Goal: Information Seeking & Learning: Learn about a topic

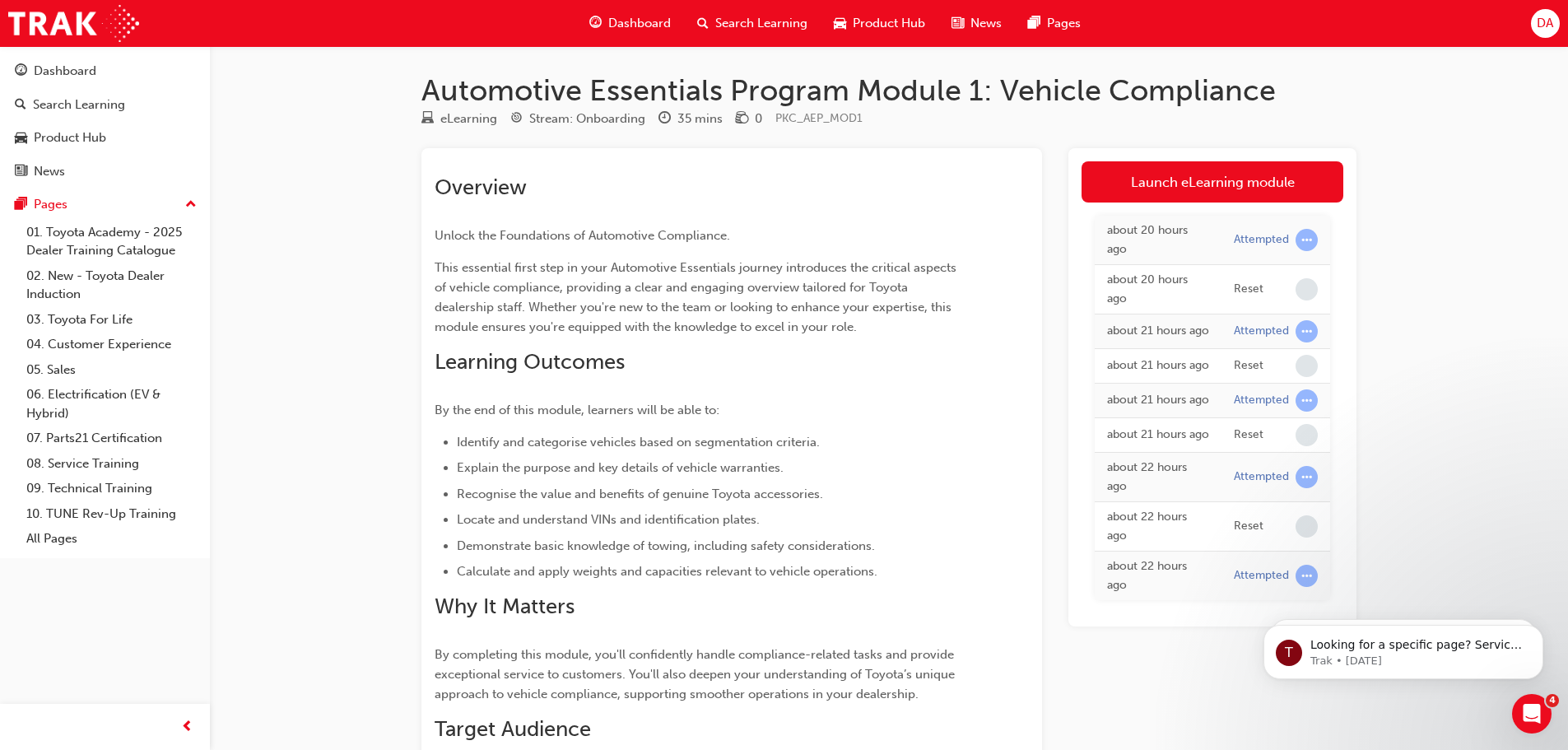
click at [630, 19] on span "Dashboard" at bounding box center [640, 24] width 62 height 19
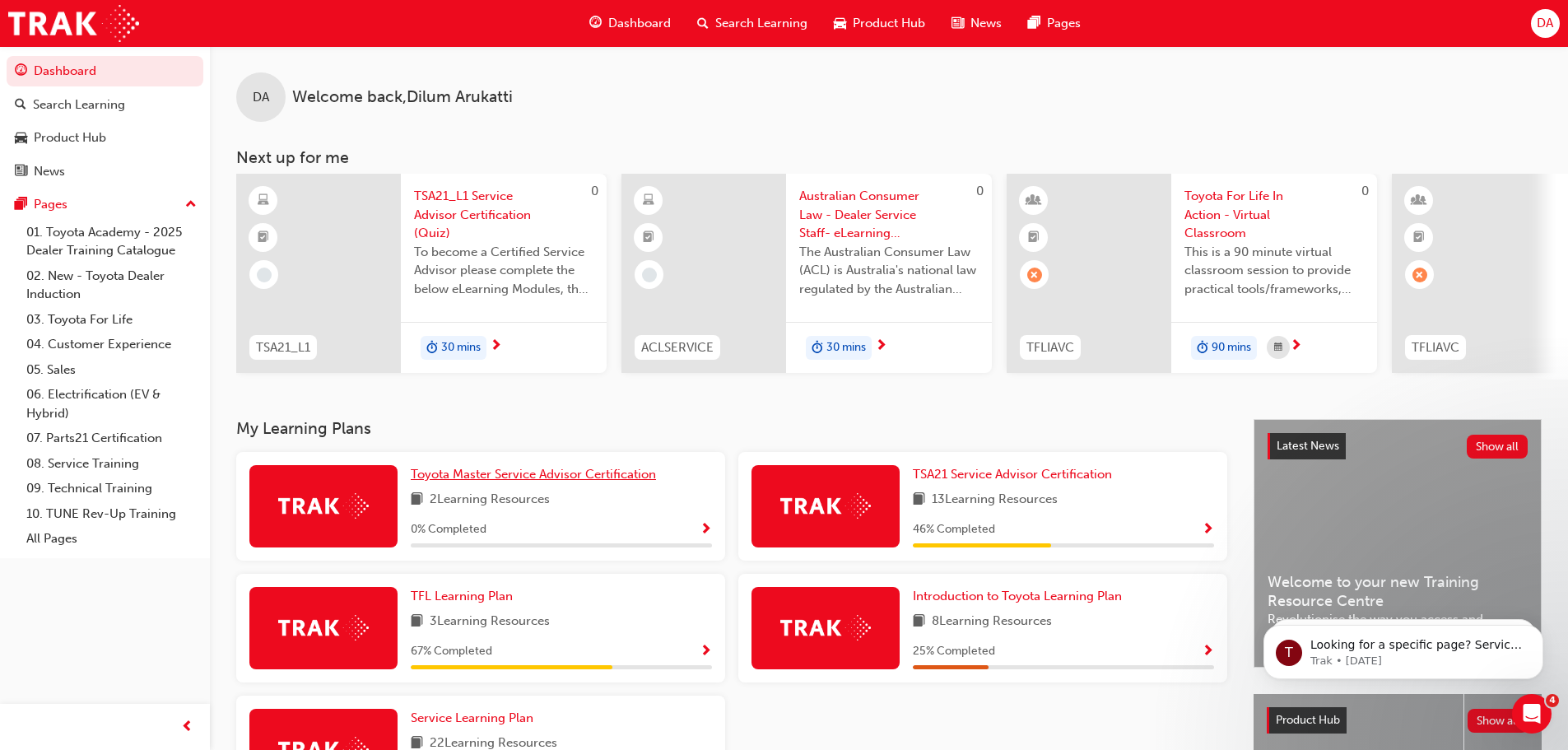
click at [546, 481] on span "Toyota Master Service Advisor Certification" at bounding box center [533, 474] width 245 height 15
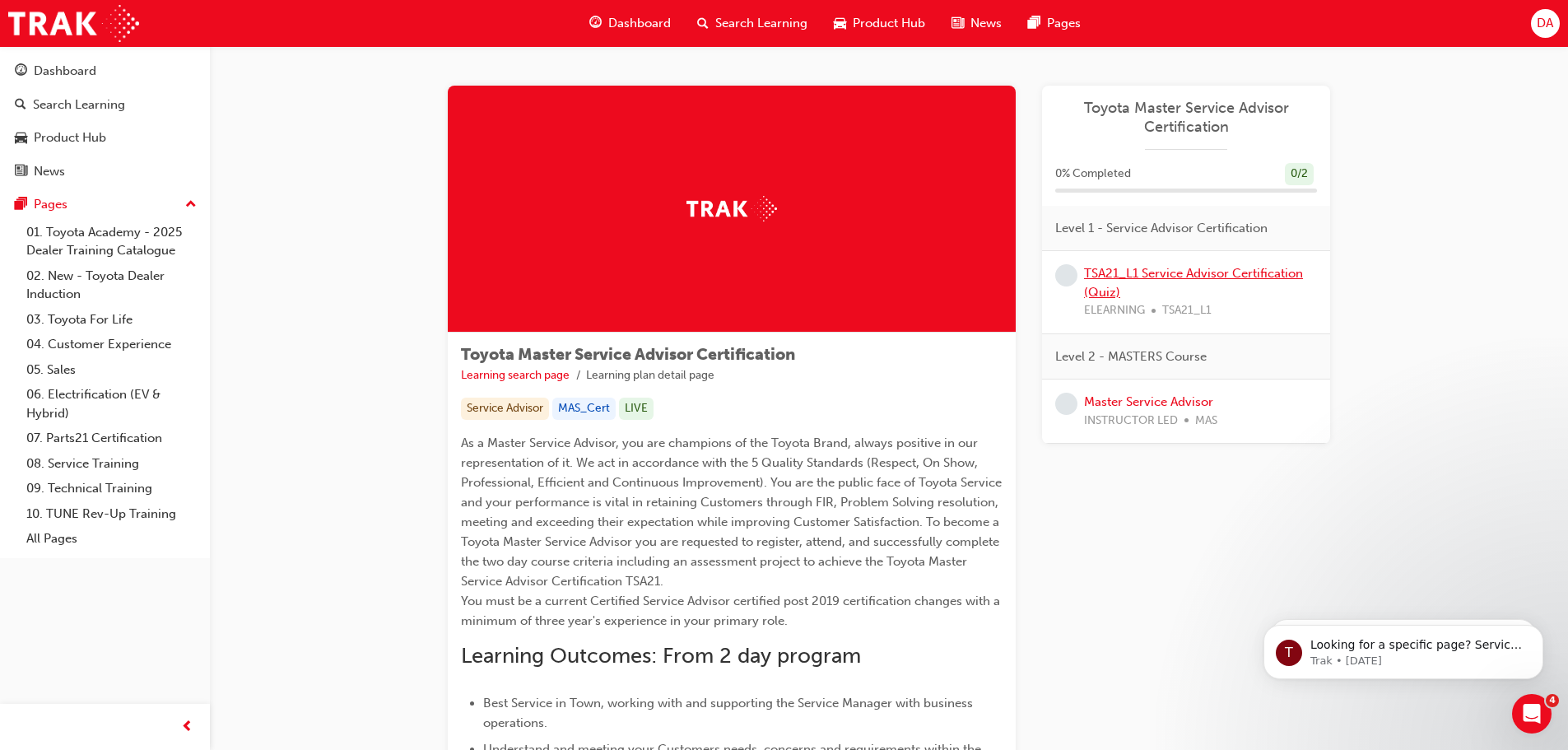
click at [1158, 277] on link "TSA21_L1 Service Advisor Certification (Quiz)" at bounding box center [1193, 283] width 219 height 34
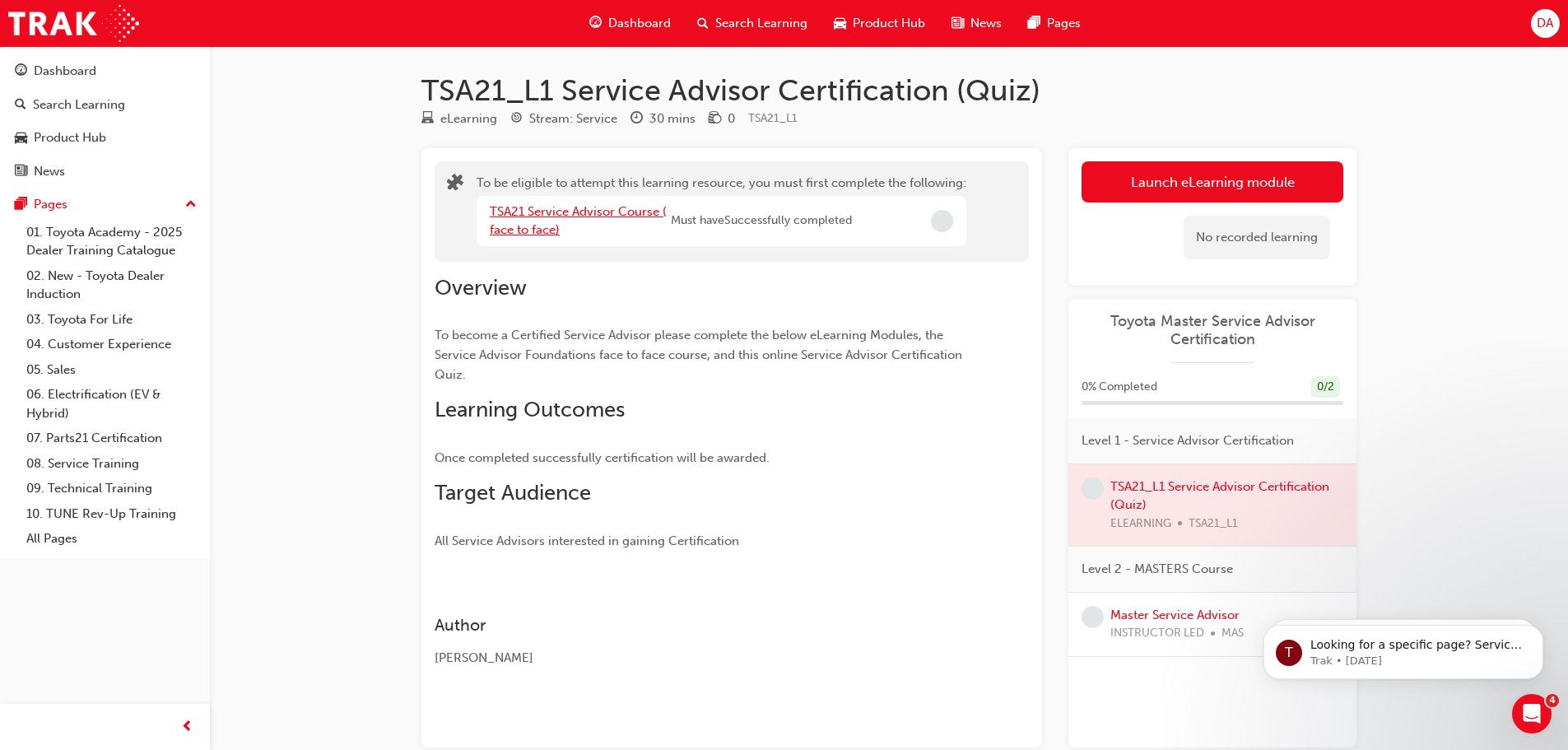
click at [554, 205] on link "TSA21 Service Advisor Course ( face to face)" at bounding box center [578, 221] width 177 height 34
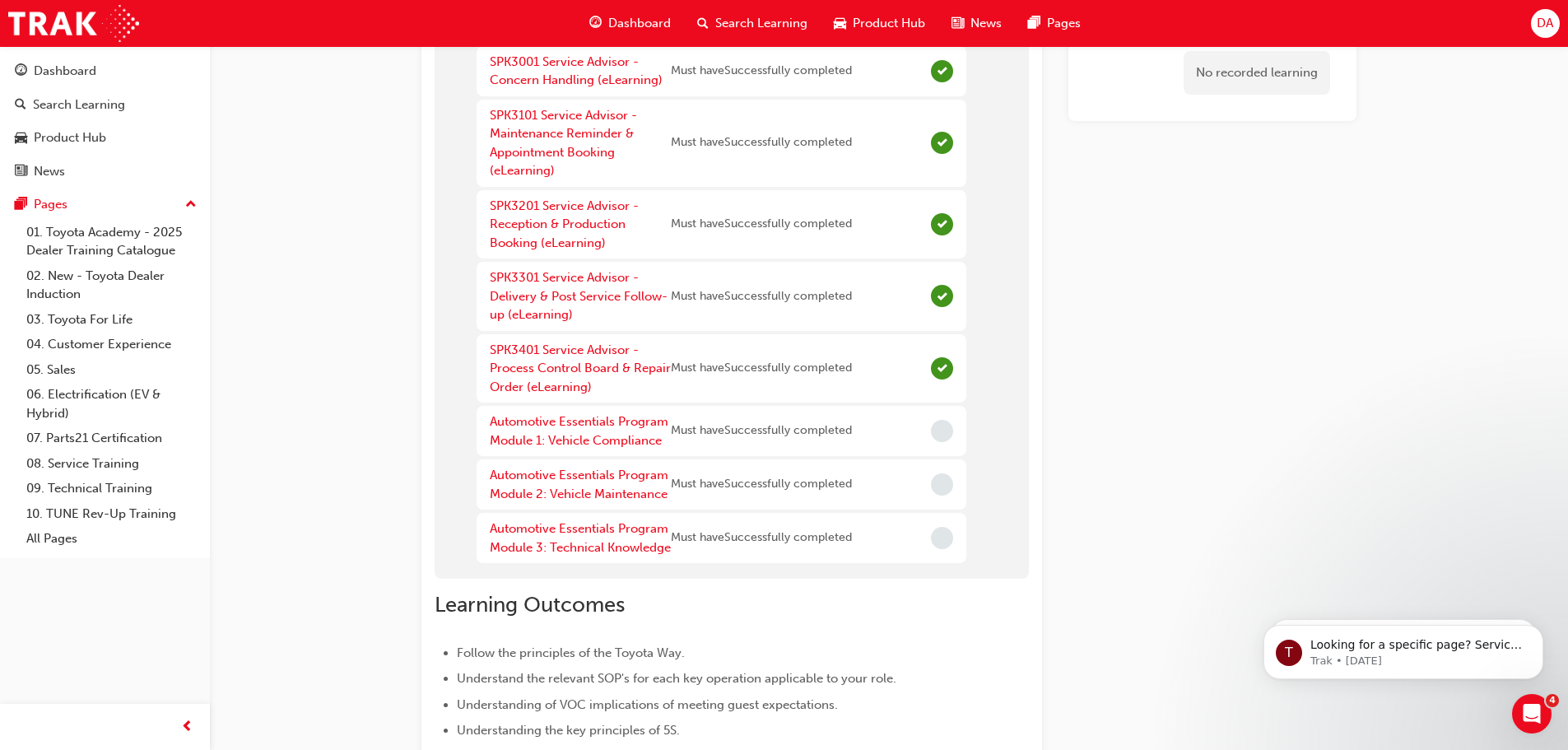
scroll to position [165, 0]
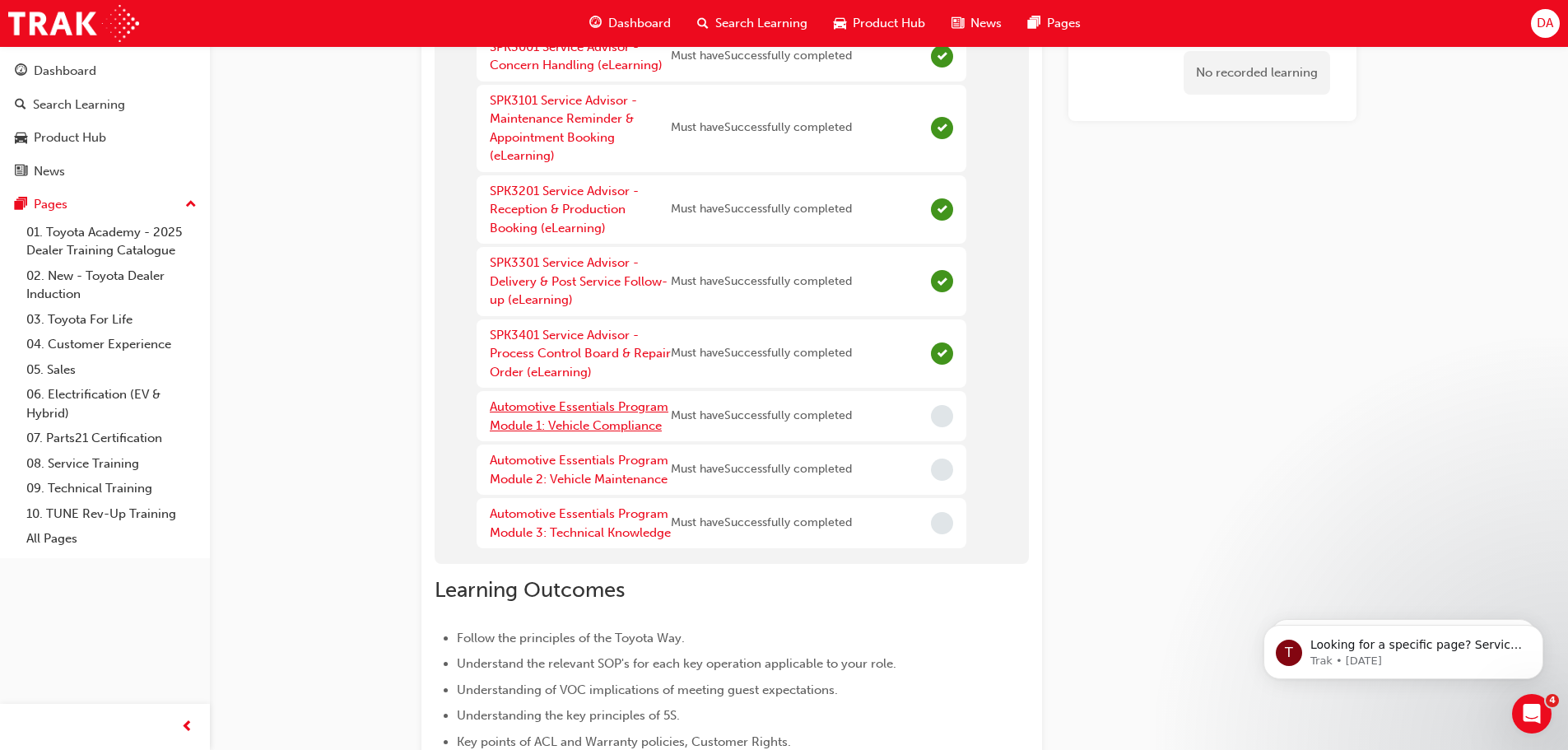
click at [601, 410] on link "Automotive Essentials Program Module 1: Vehicle Compliance" at bounding box center [579, 416] width 178 height 34
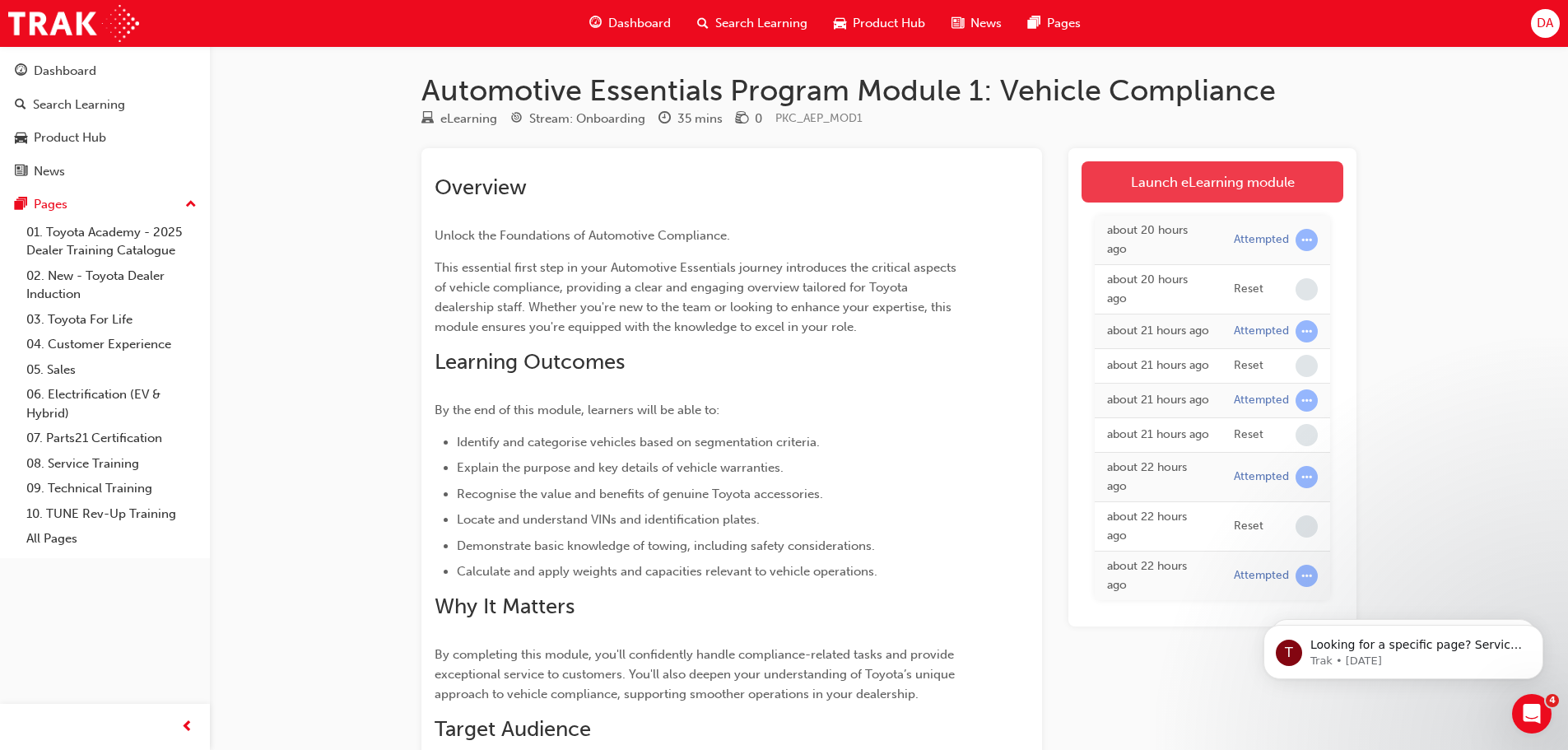
click at [1137, 176] on link "Launch eLearning module" at bounding box center [1212, 182] width 262 height 41
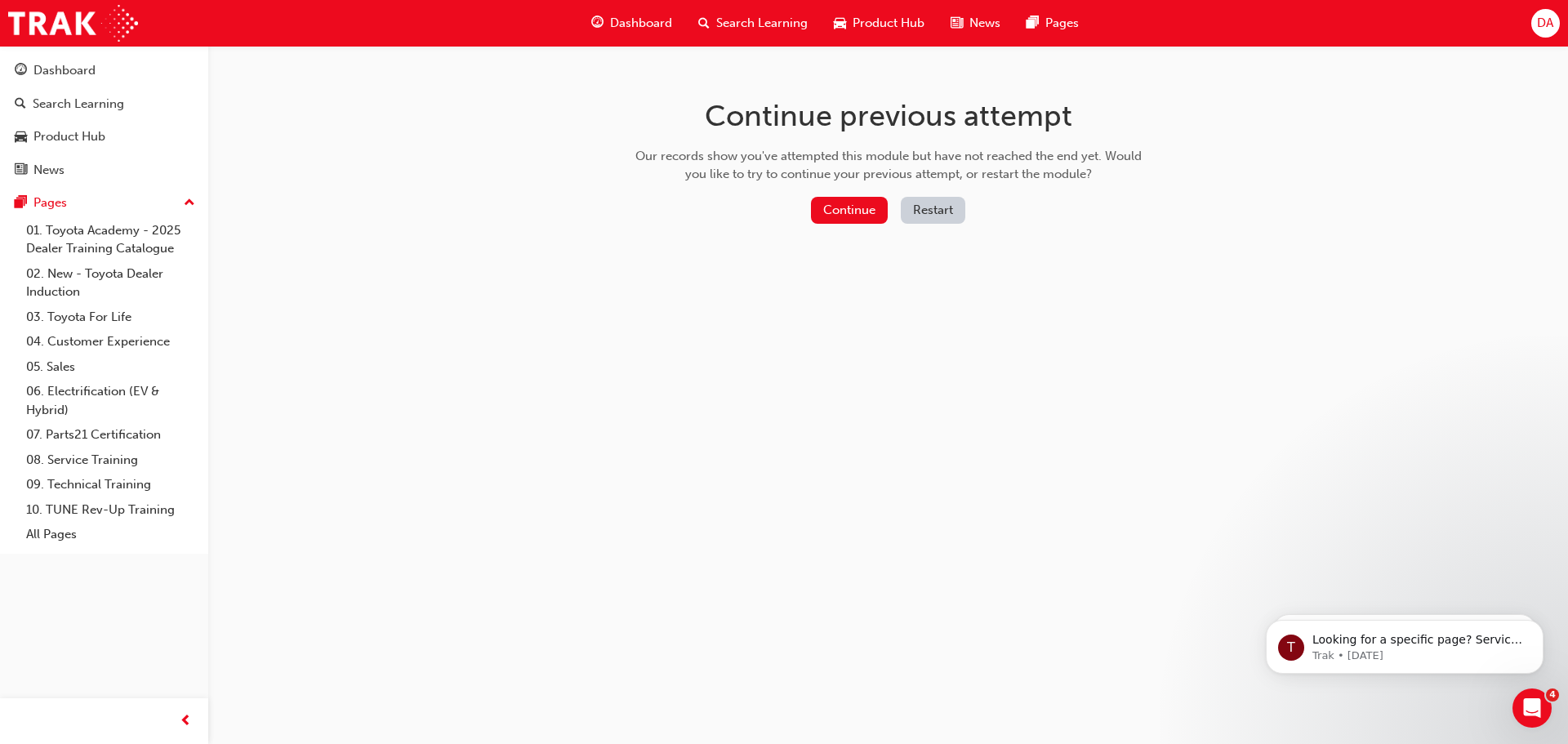
click at [929, 204] on button "Restart" at bounding box center [933, 210] width 64 height 27
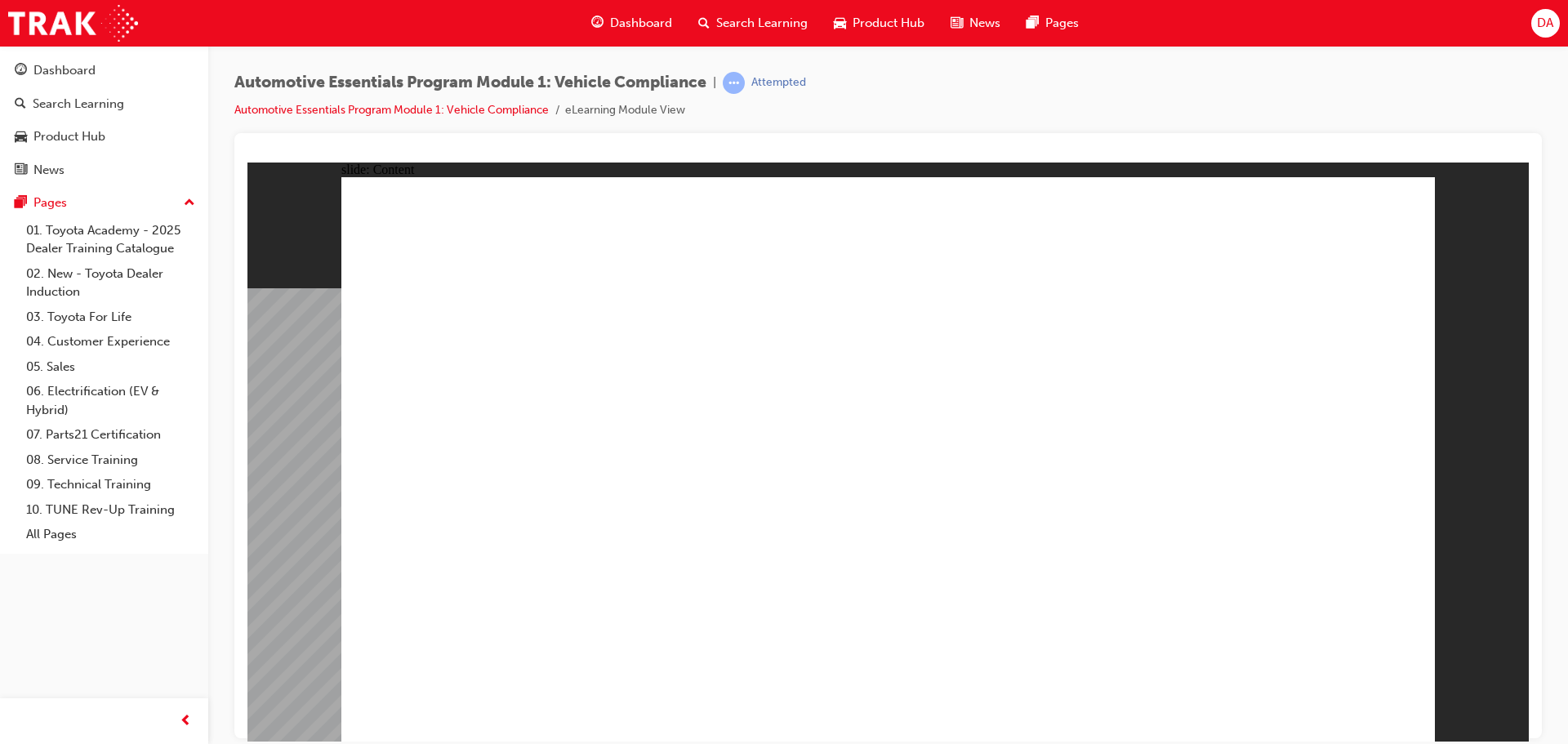
drag, startPoint x: 654, startPoint y: 564, endPoint x: 645, endPoint y: 562, distance: 9.2
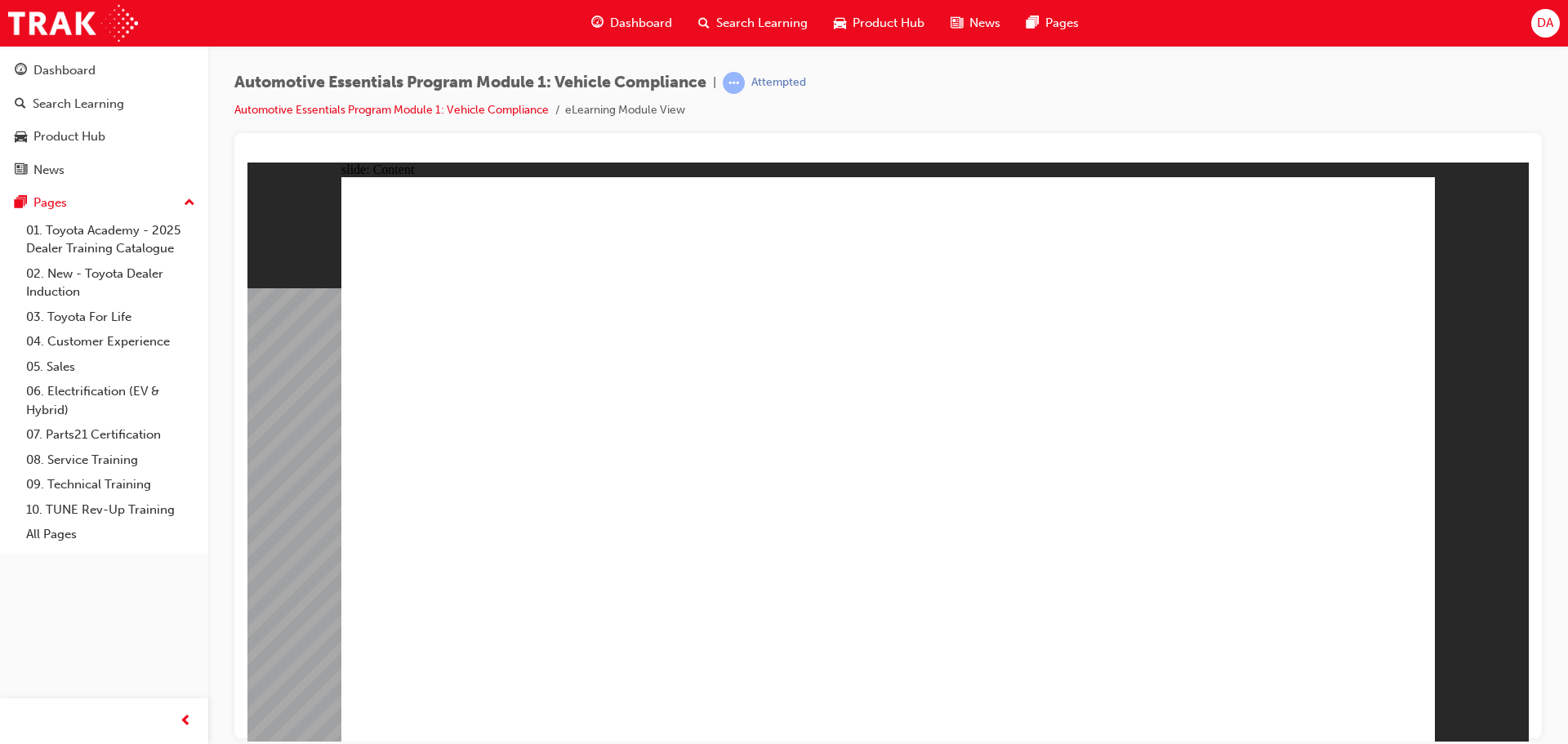
drag, startPoint x: 756, startPoint y: 361, endPoint x: 748, endPoint y: 345, distance: 17.9
drag, startPoint x: 748, startPoint y: 345, endPoint x: 721, endPoint y: 321, distance: 36.1
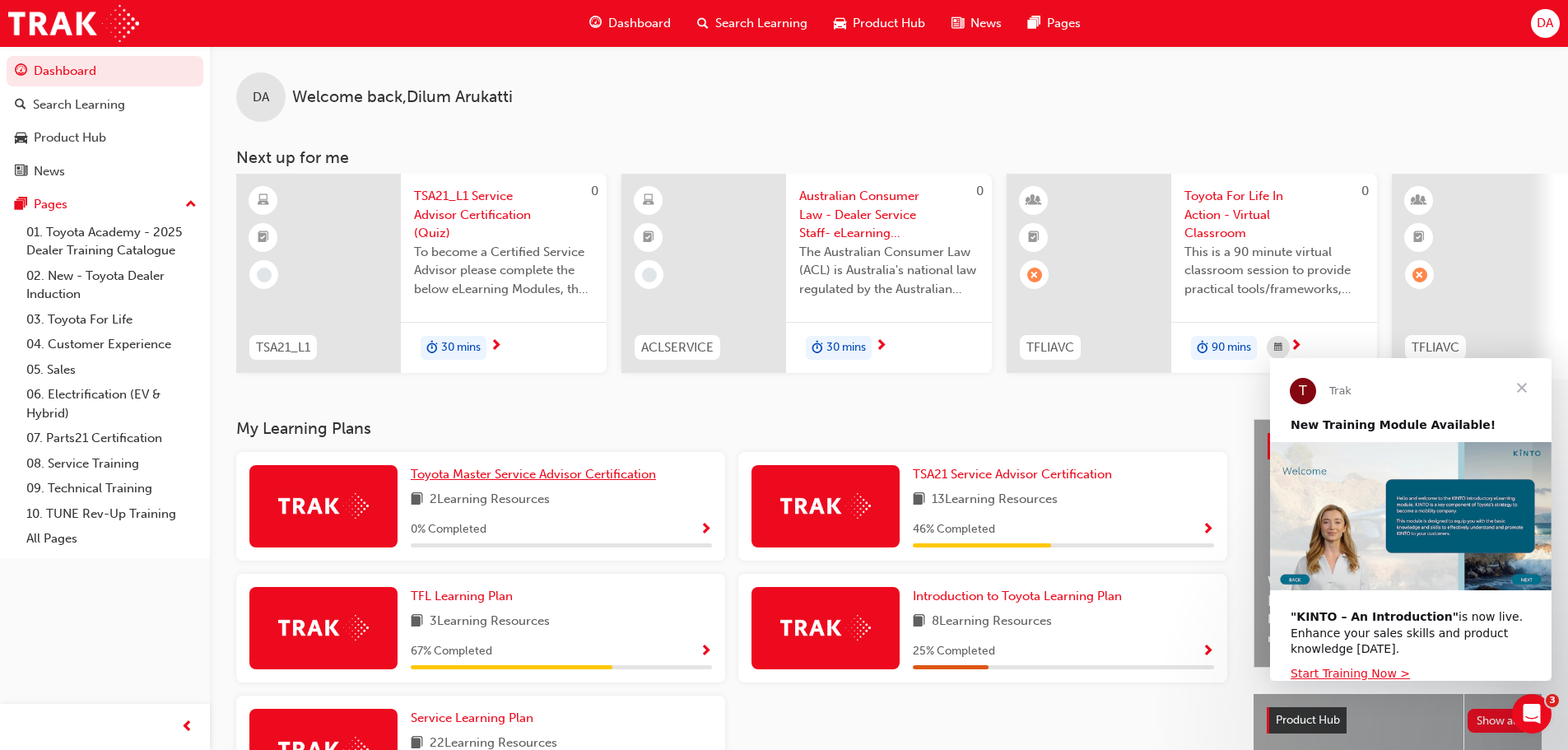
click at [555, 481] on span "Toyota Master Service Advisor Certification" at bounding box center [533, 474] width 245 height 15
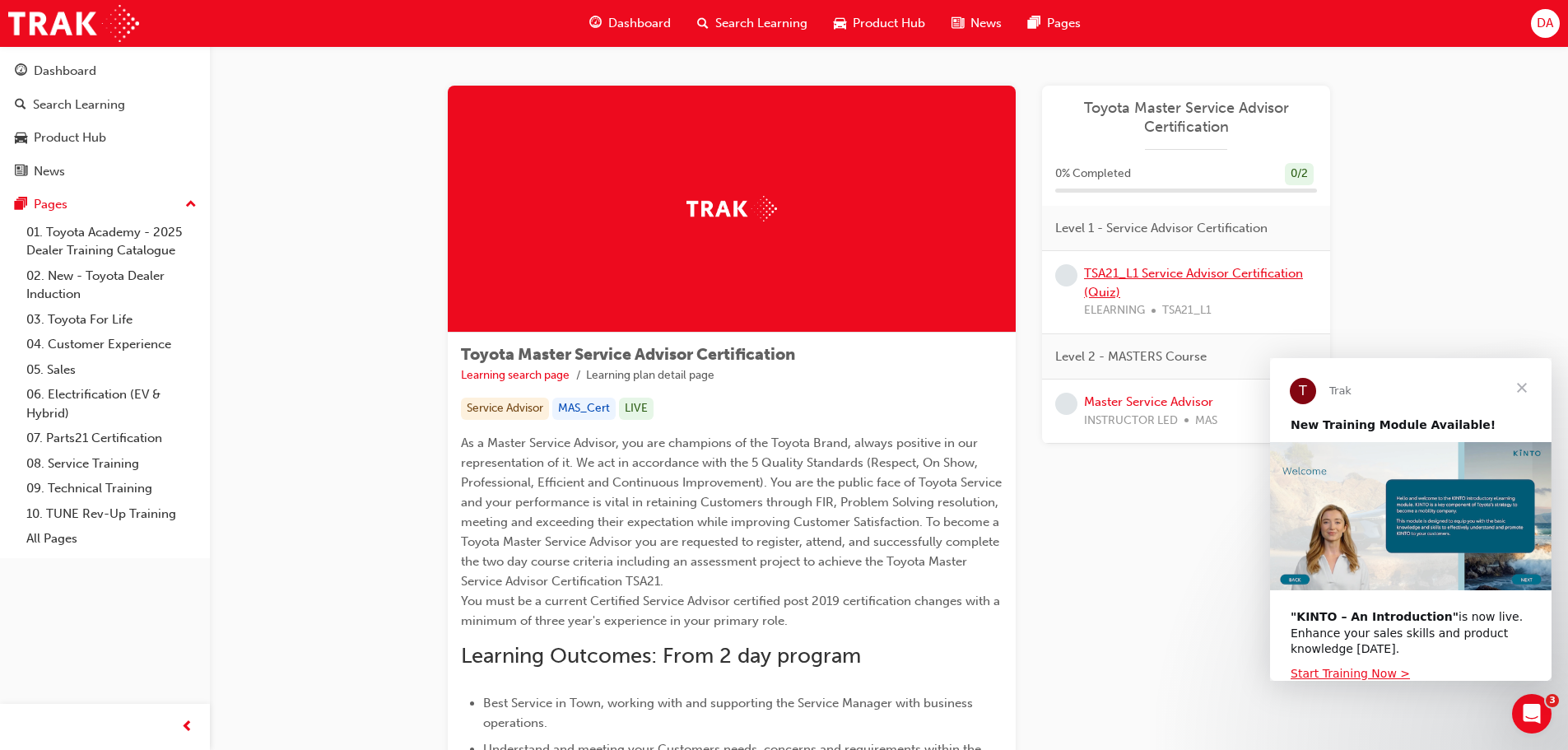
click at [1154, 277] on link "TSA21_L1 Service Advisor Certification (Quiz)" at bounding box center [1193, 283] width 219 height 34
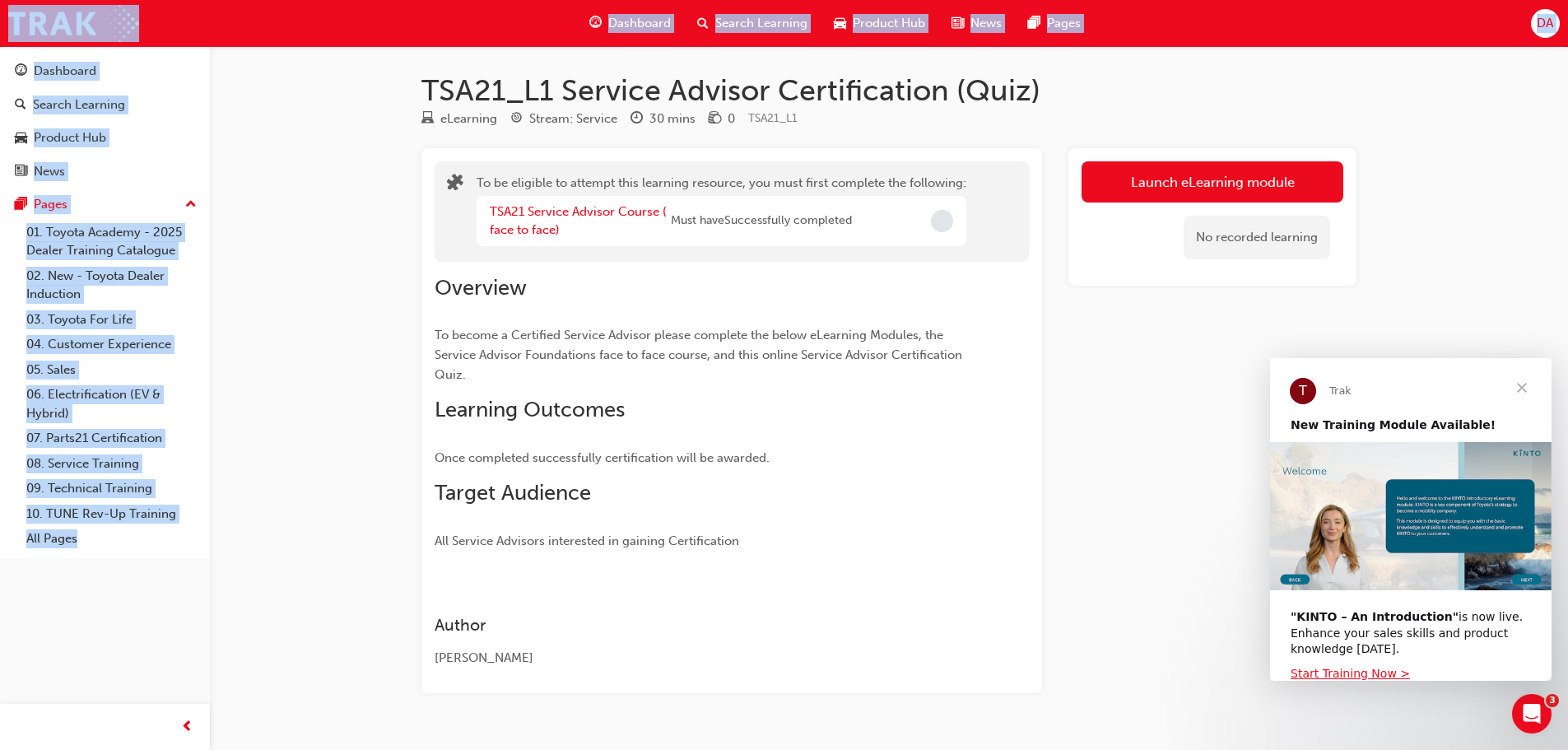
click at [959, 423] on h2 "Learning Outcomes" at bounding box center [702, 409] width 535 height 26
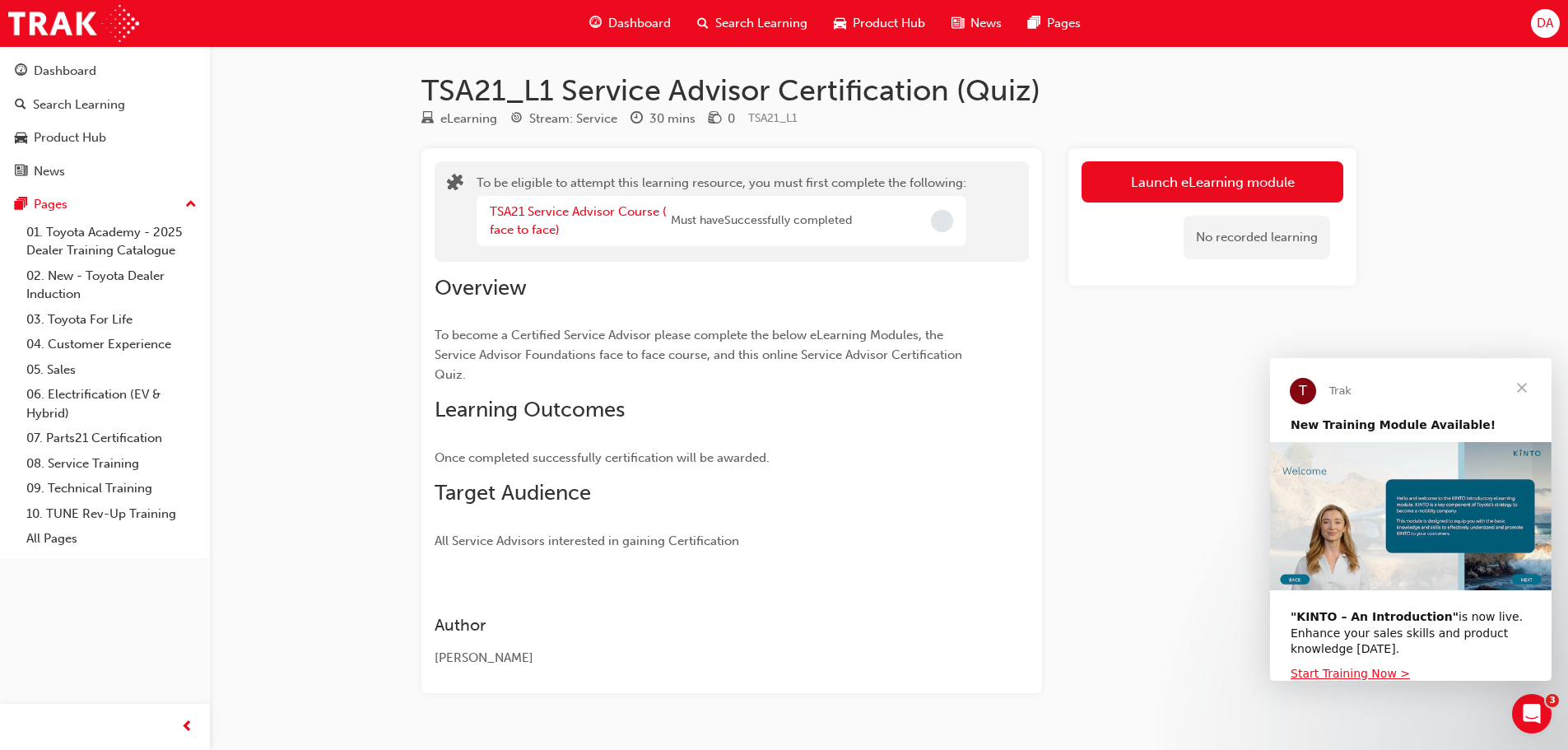
click at [959, 423] on h2 "Learning Outcomes" at bounding box center [702, 409] width 535 height 26
click at [537, 215] on link "TSA21 Service Advisor Course ( face to face)" at bounding box center [578, 221] width 177 height 34
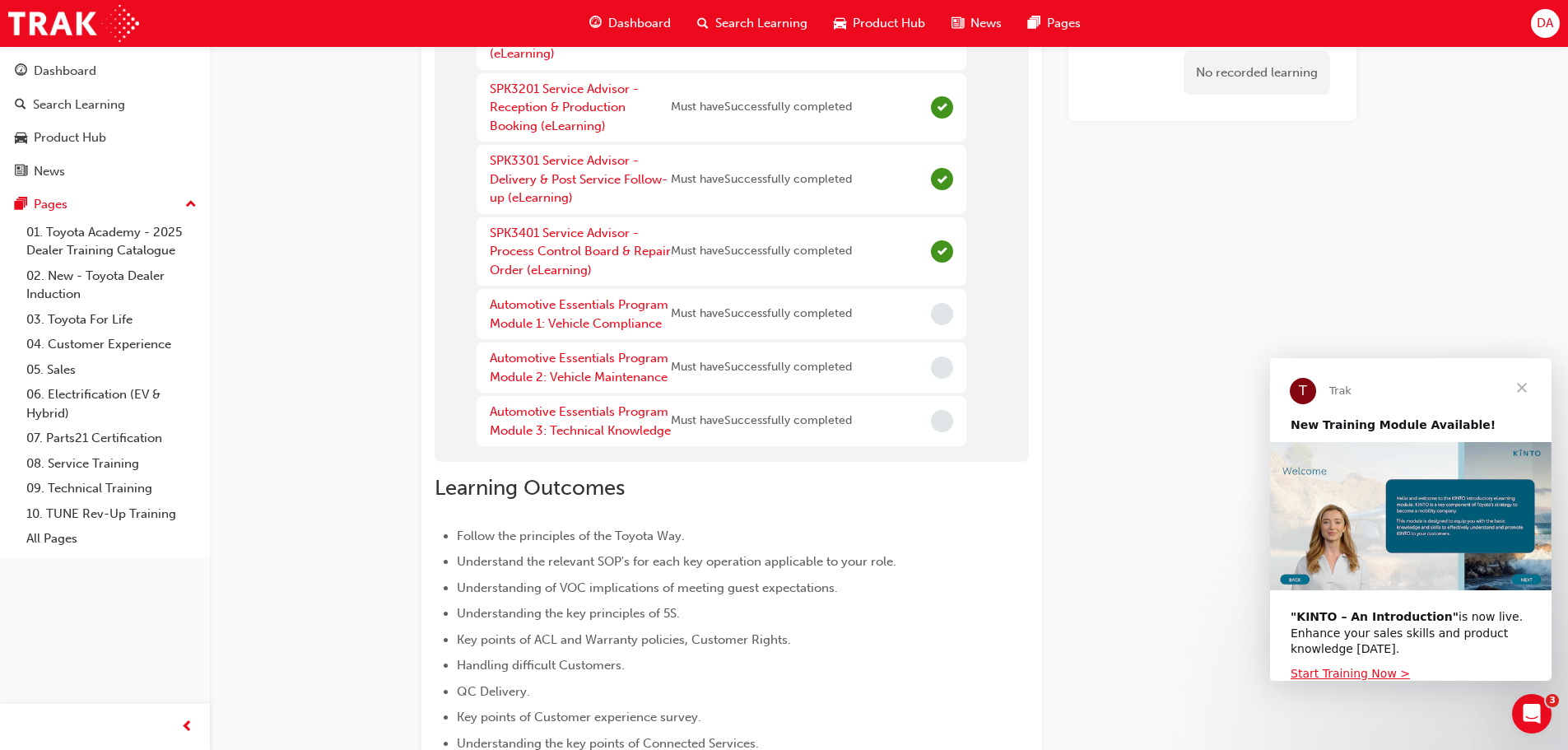
scroll to position [329, 0]
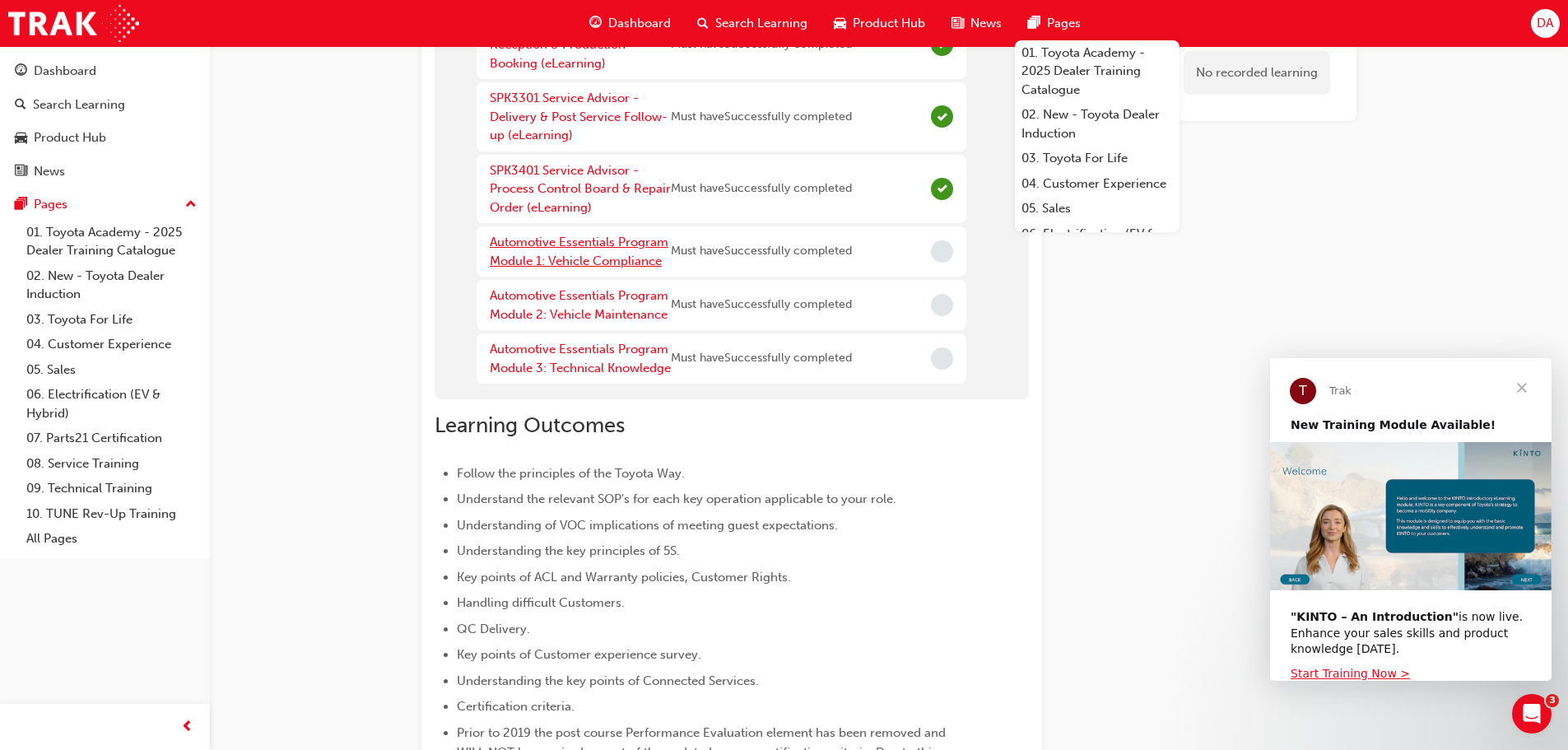
click at [577, 247] on link "Automotive Essentials Program Module 1: Vehicle Compliance" at bounding box center [579, 252] width 178 height 34
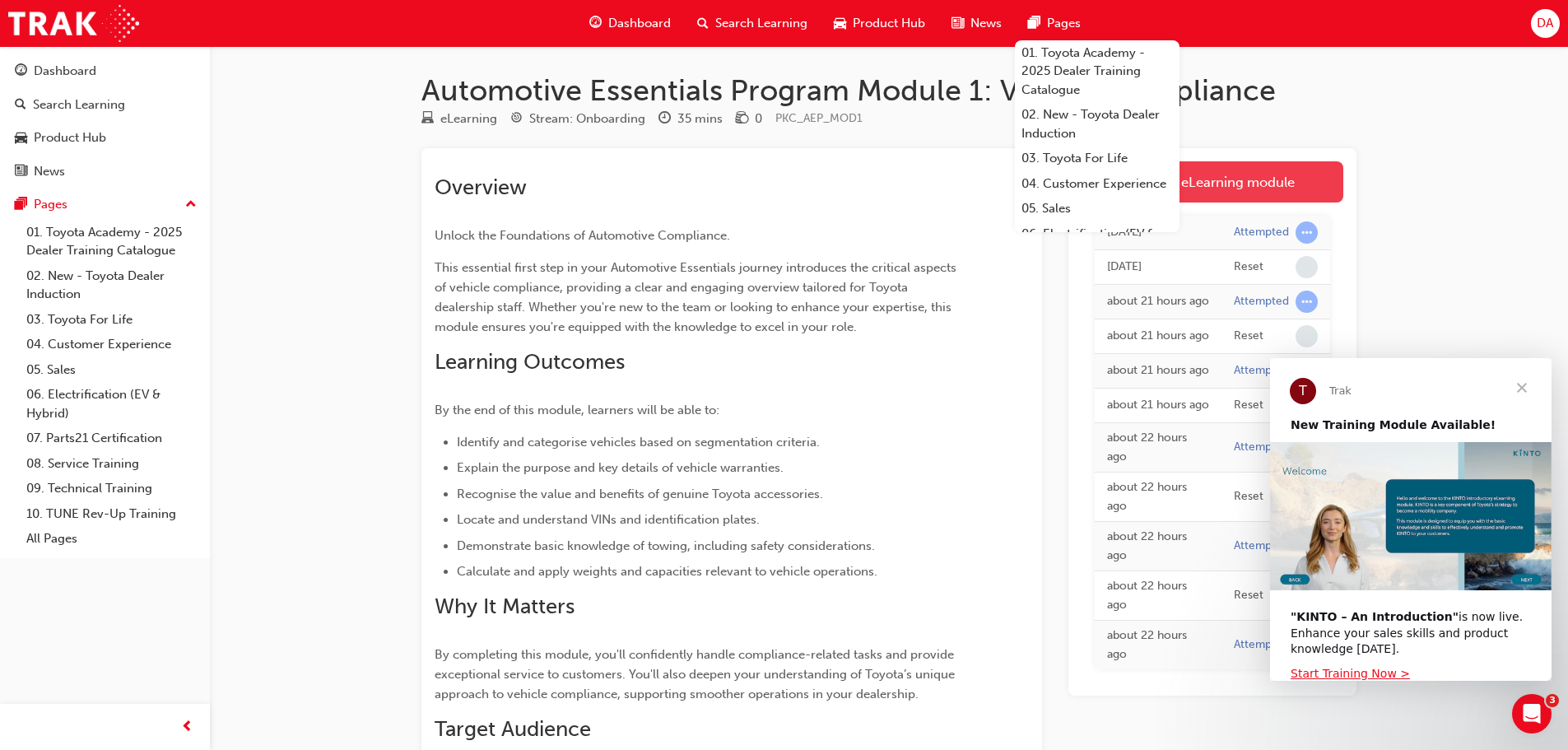
click at [1265, 177] on link "Launch eLearning module" at bounding box center [1212, 182] width 262 height 41
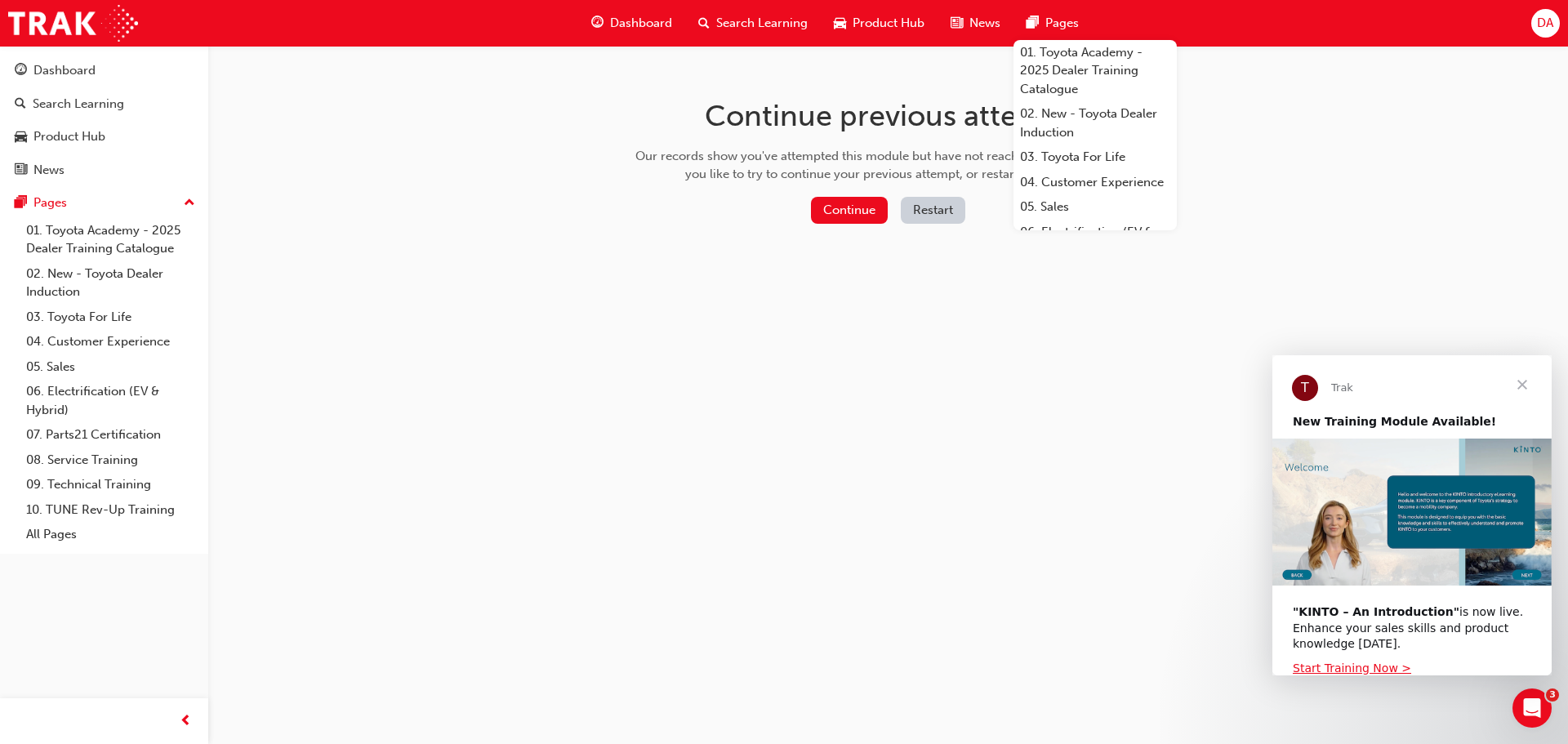
click at [932, 209] on button "Restart" at bounding box center [933, 210] width 64 height 27
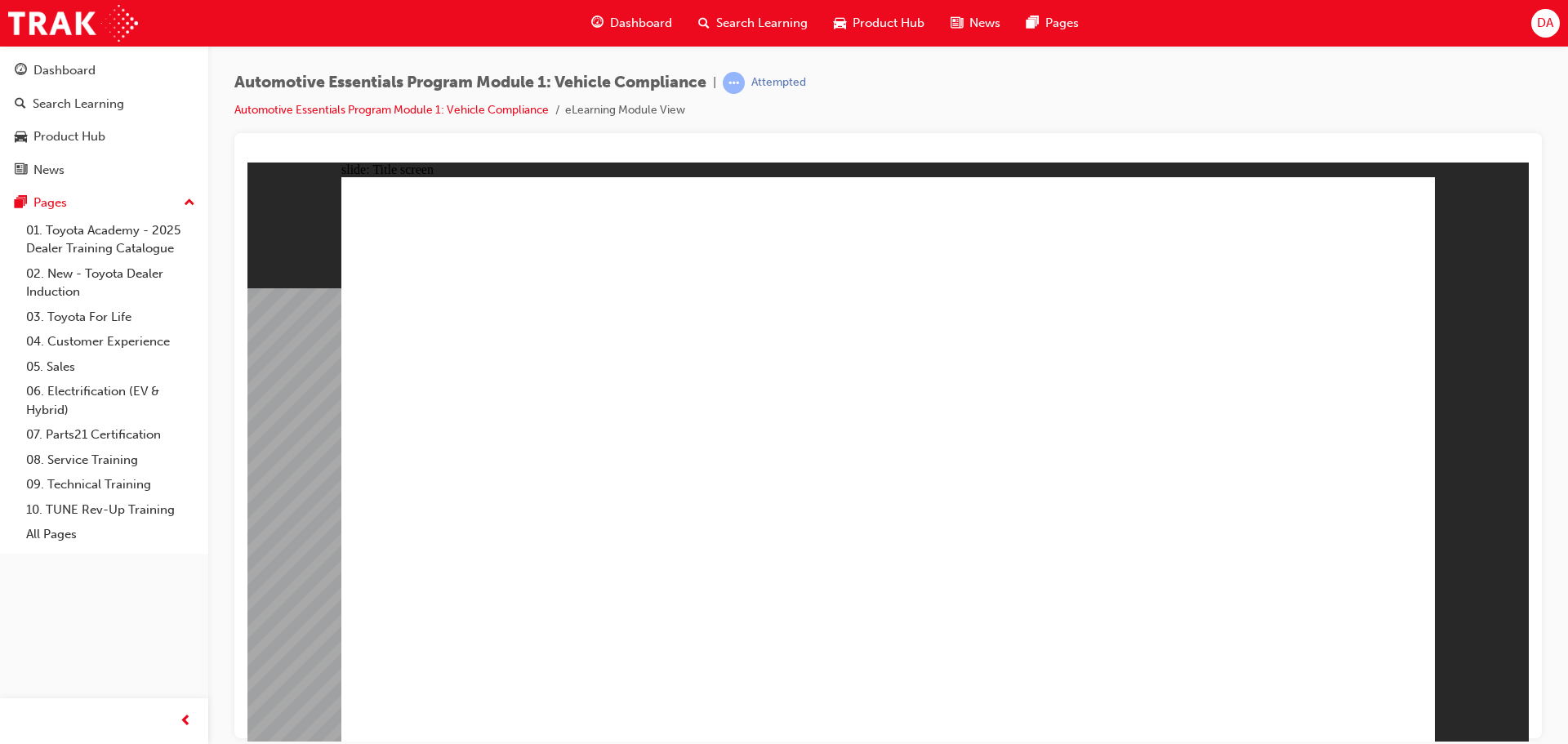
drag, startPoint x: 1372, startPoint y: 715, endPoint x: 1353, endPoint y: 698, distance: 25.5
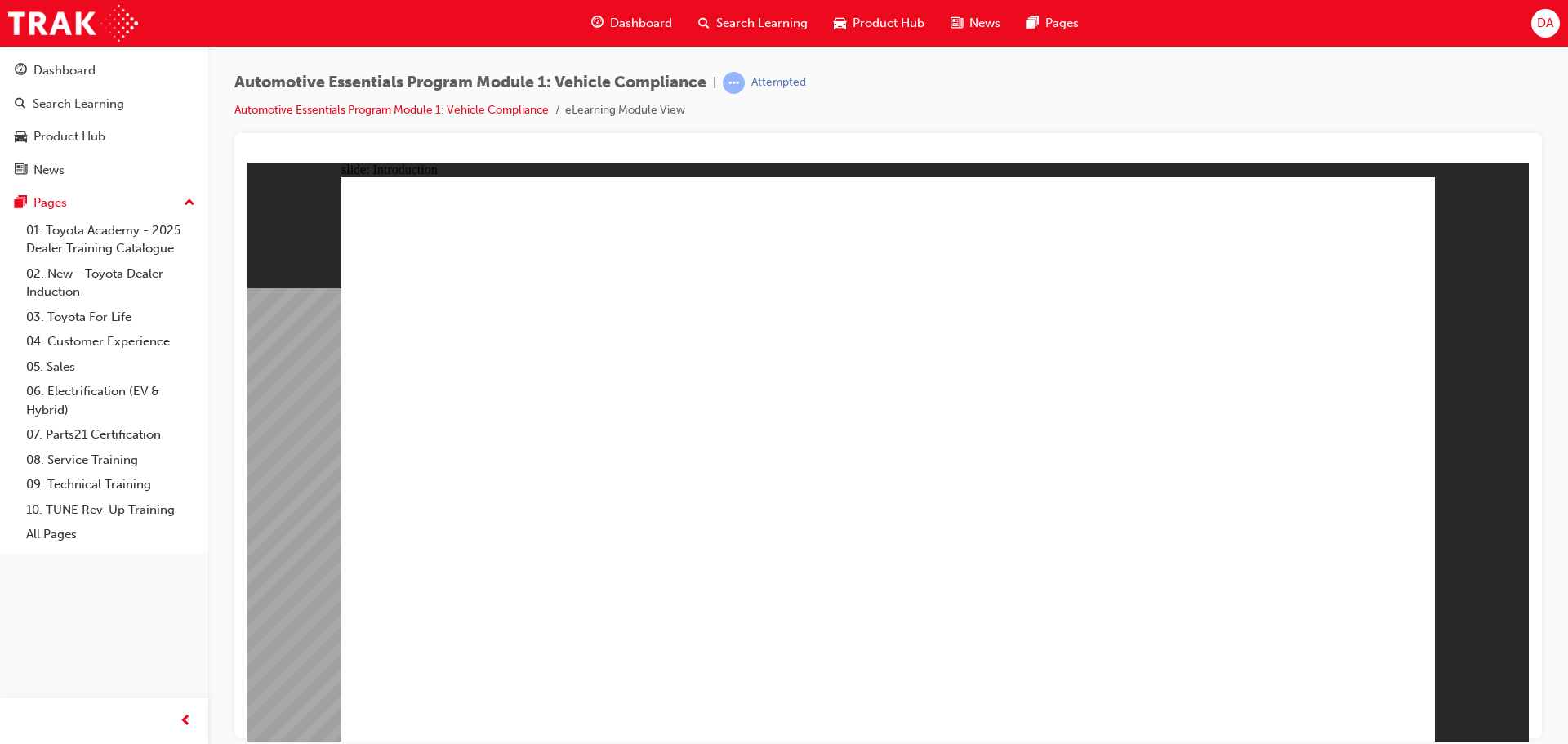
drag, startPoint x: 608, startPoint y: 521, endPoint x: 584, endPoint y: 516, distance: 24.5
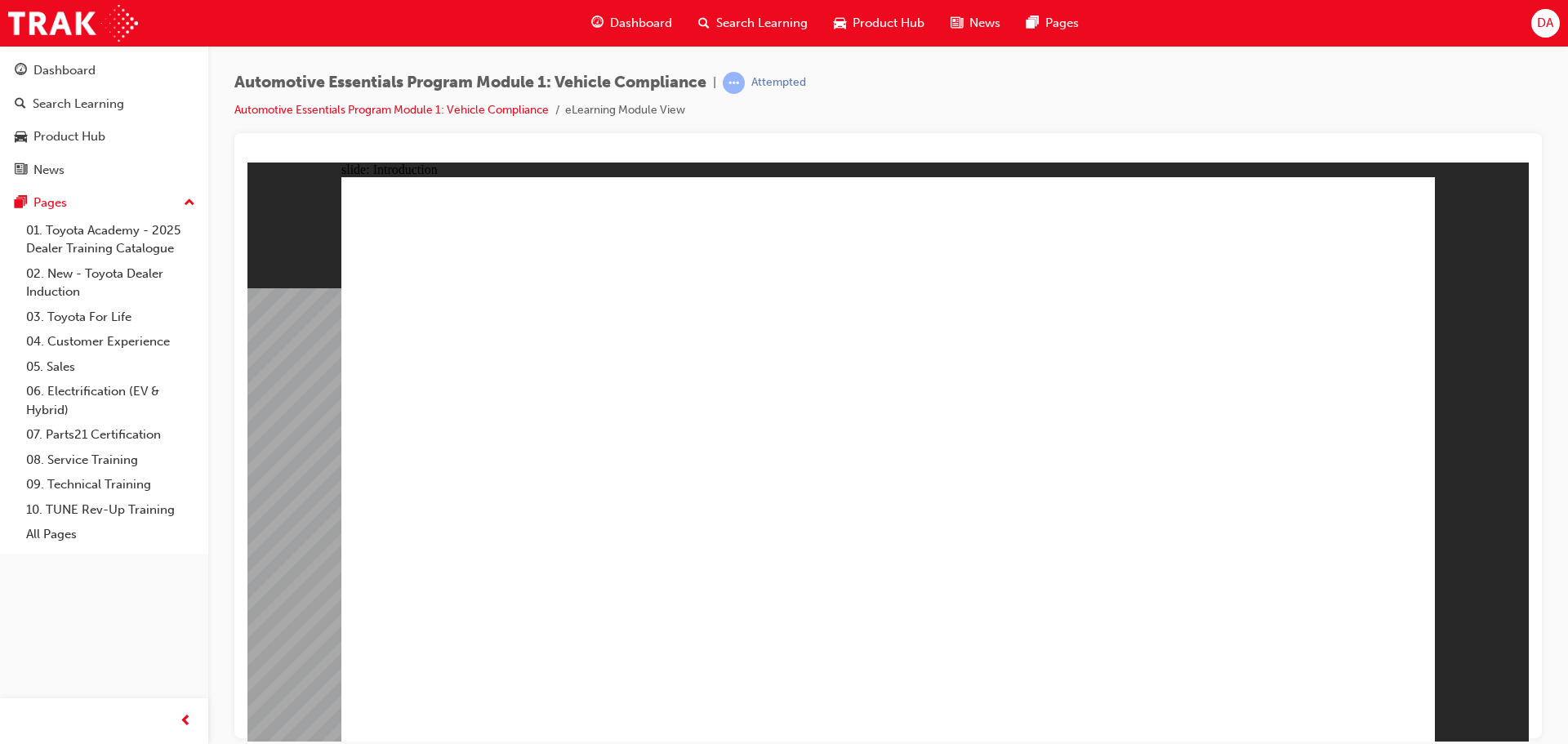
drag, startPoint x: 1015, startPoint y: 402, endPoint x: 1023, endPoint y: 394, distance: 11.3
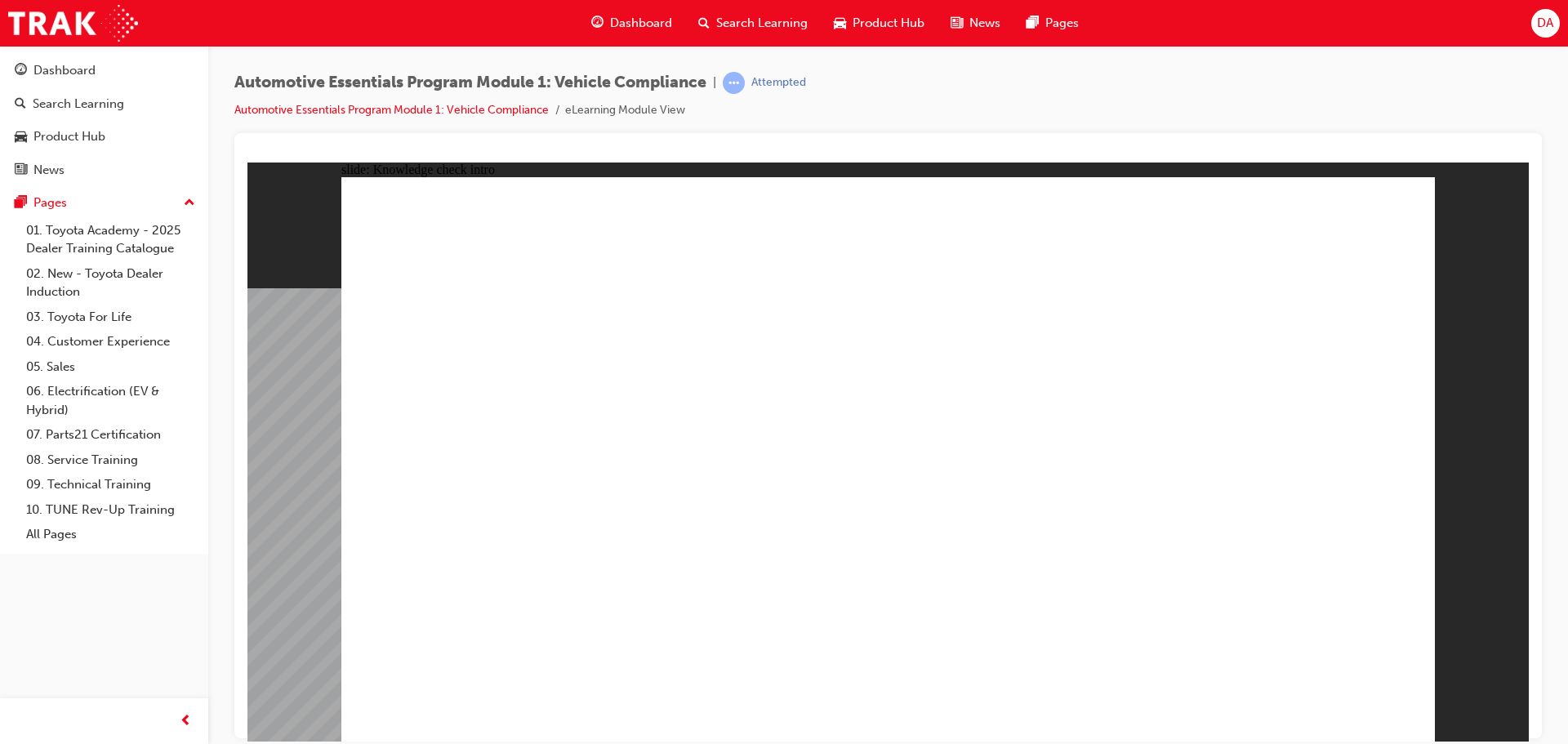
radio input "false"
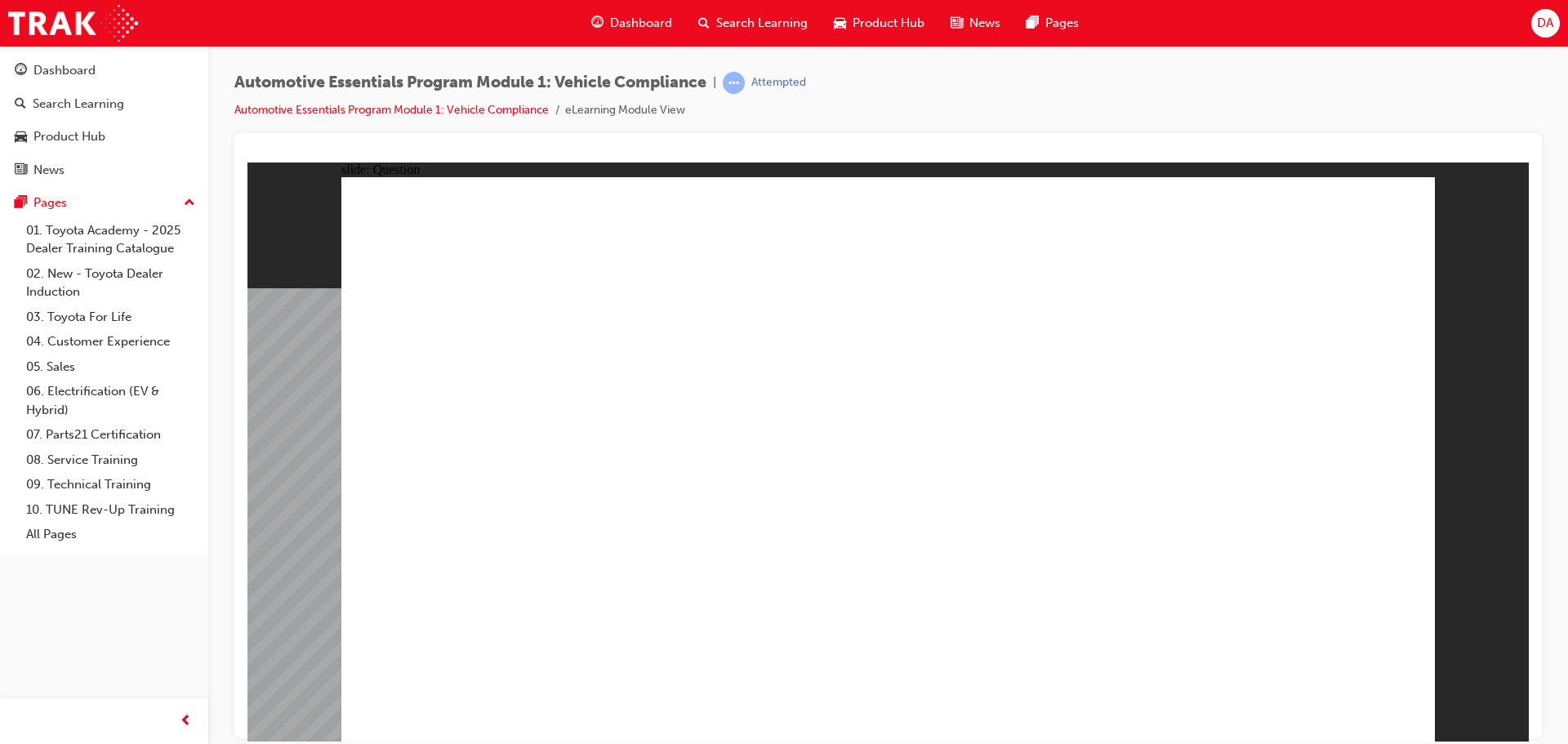
radio input "false"
radio input "true"
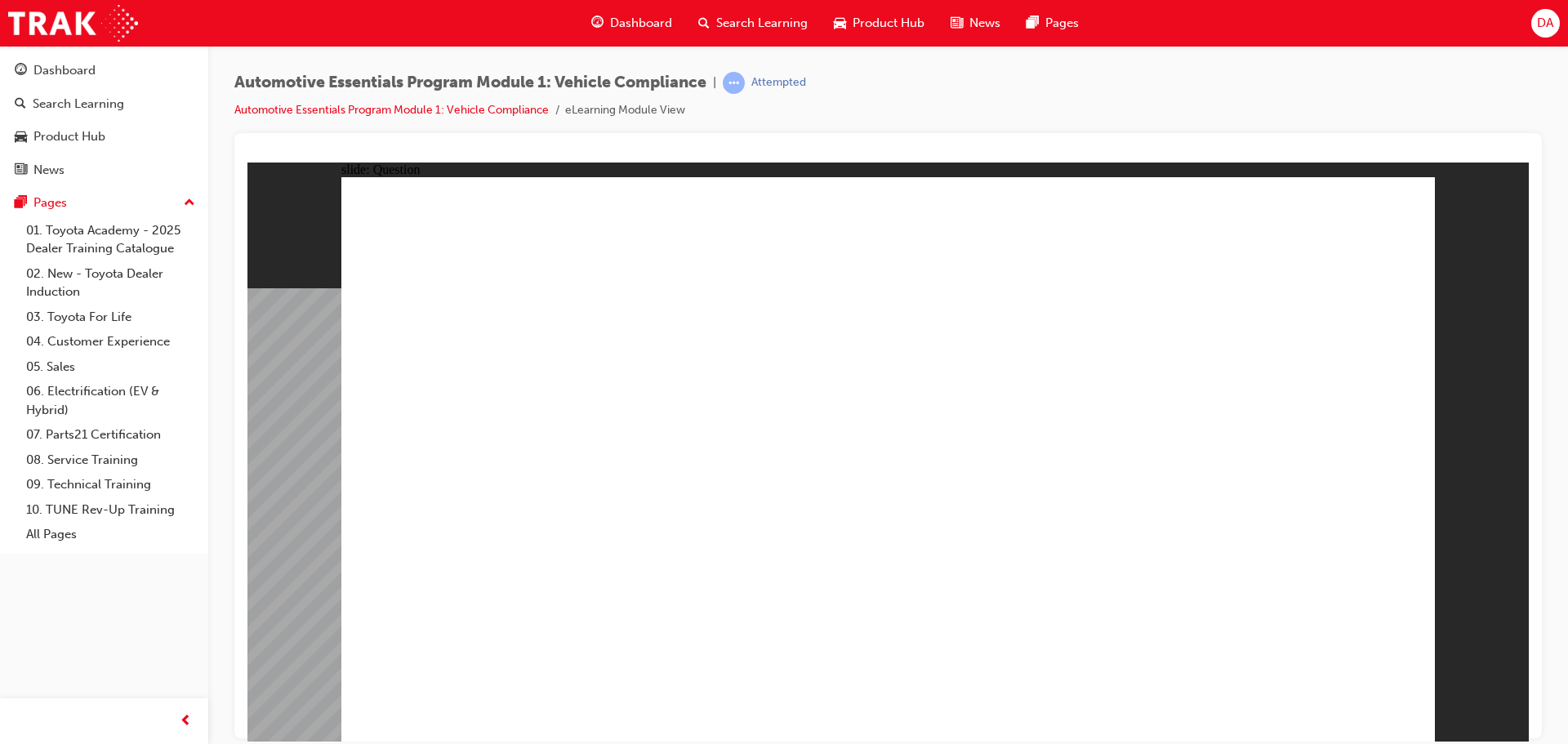
drag, startPoint x: 1023, startPoint y: 415, endPoint x: 1034, endPoint y: 372, distance: 44.4
radio input "true"
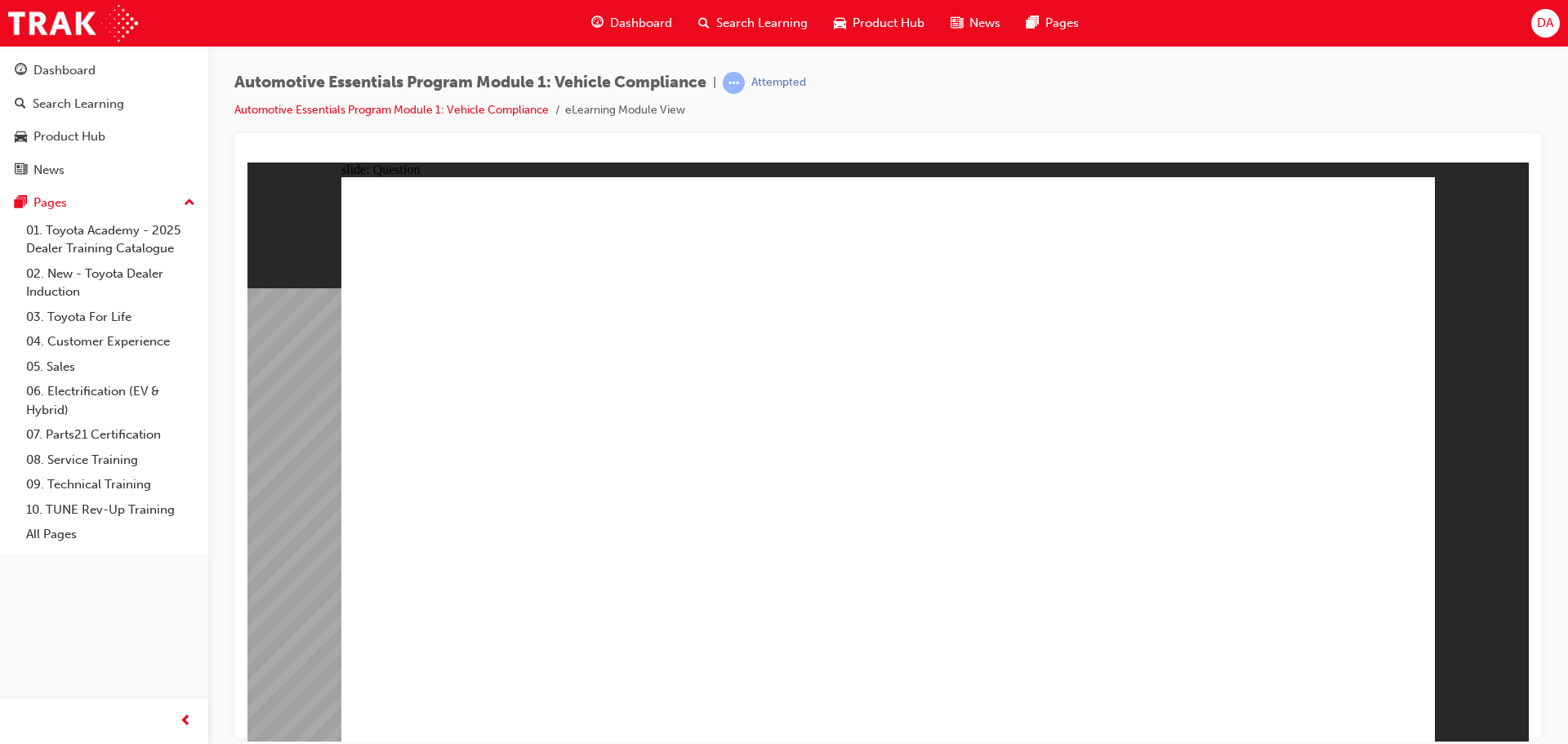
radio input "true"
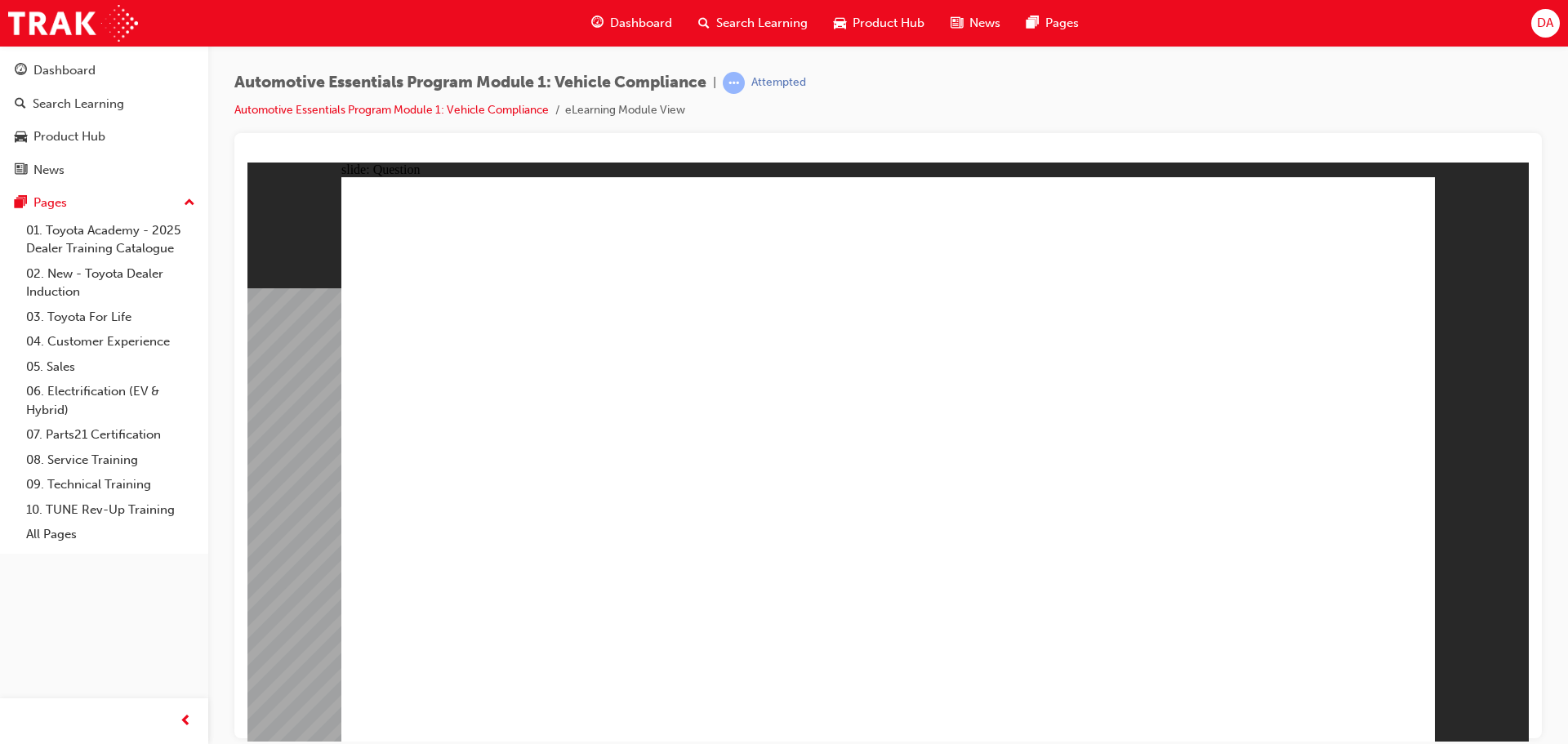
radio input "true"
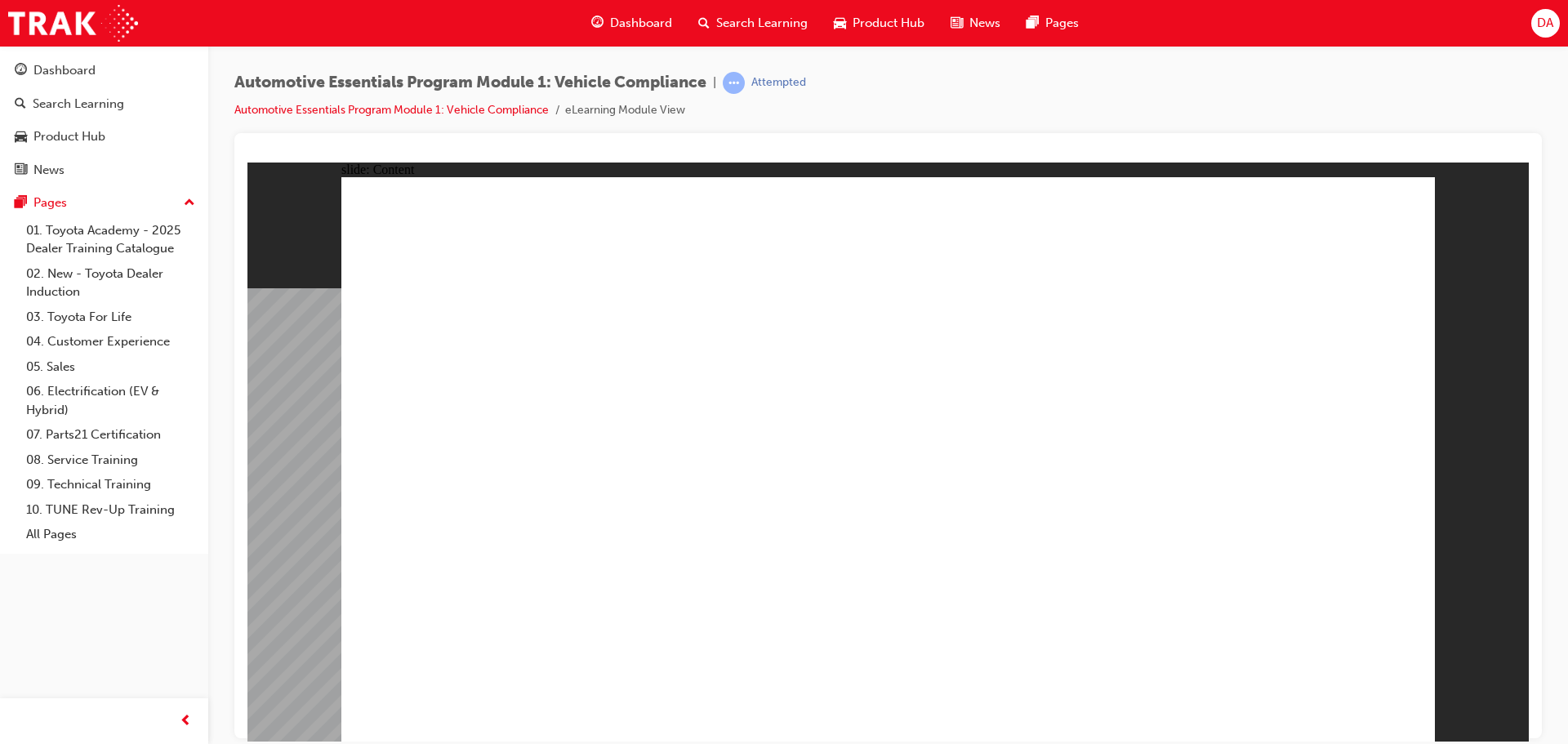
drag, startPoint x: 1282, startPoint y: 464, endPoint x: 1272, endPoint y: 490, distance: 27.9
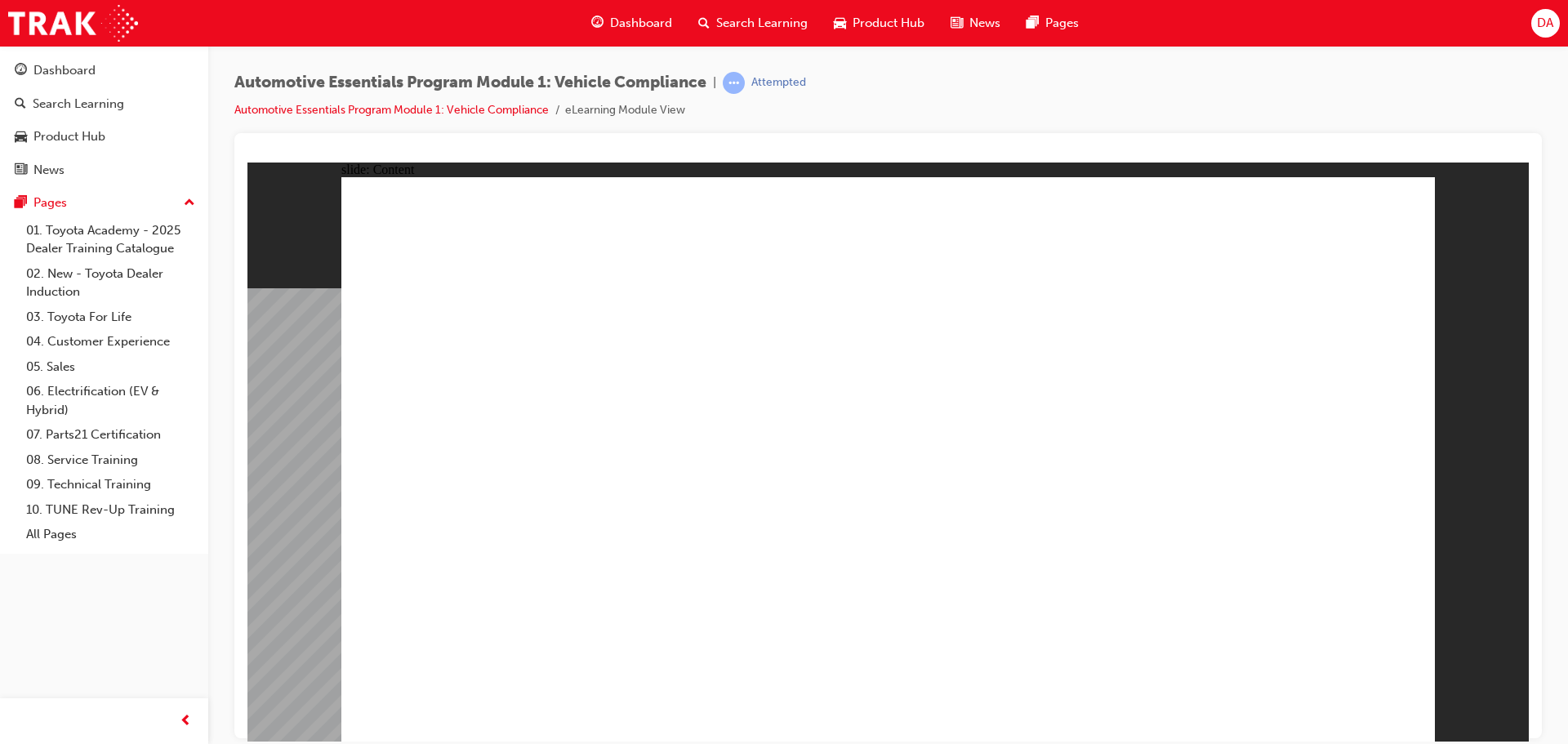
drag, startPoint x: 1019, startPoint y: 529, endPoint x: 1011, endPoint y: 522, distance: 10.6
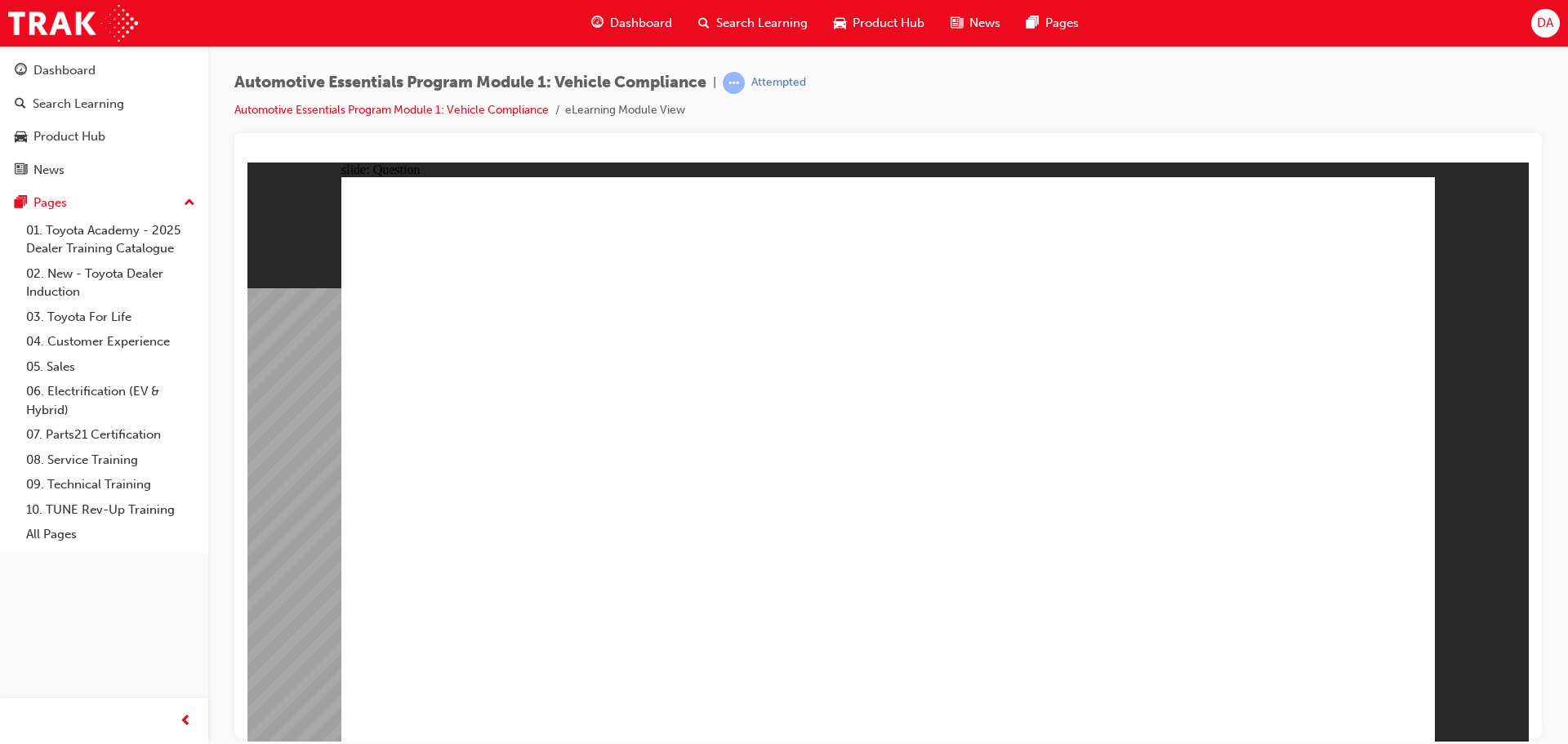
radio input "true"
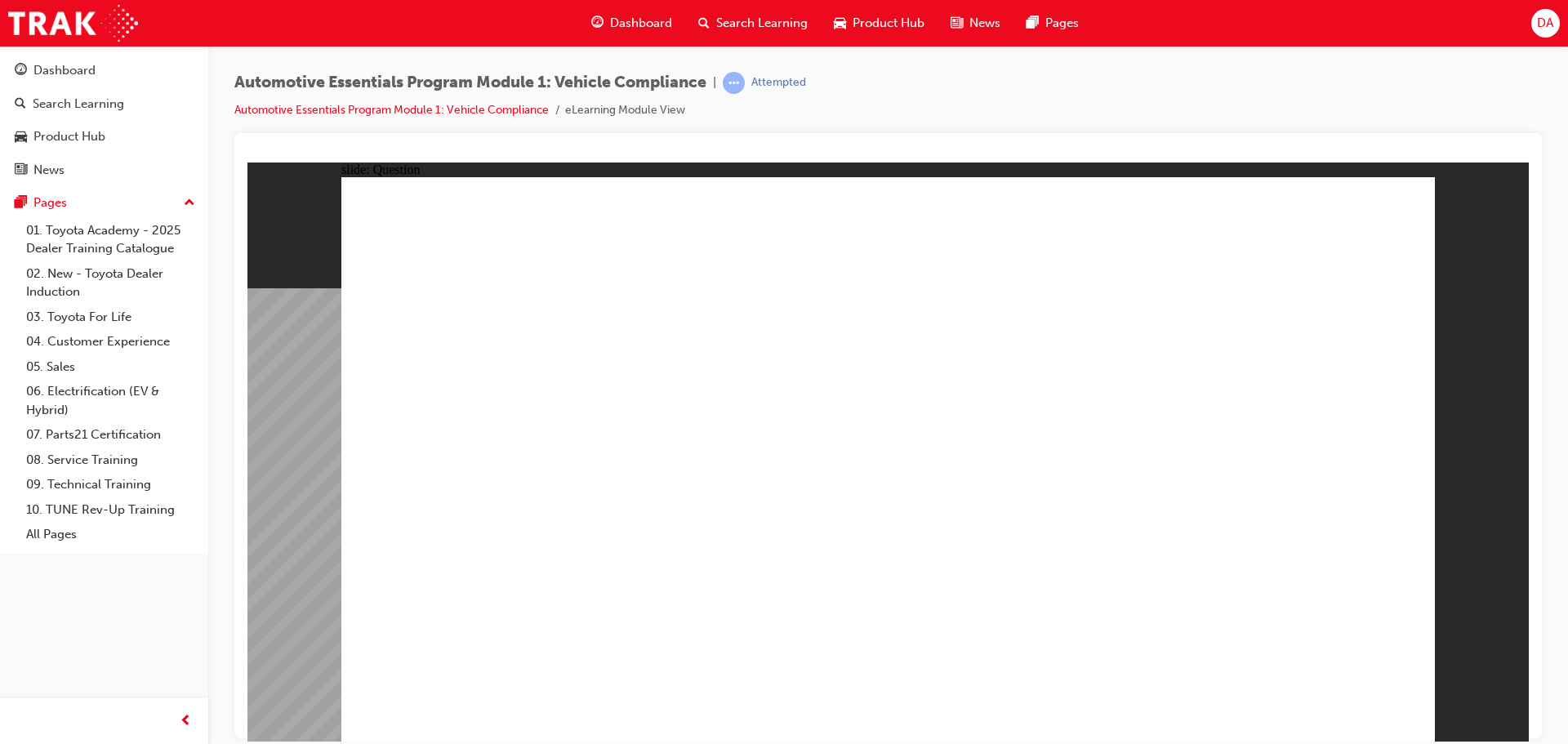
radio input "true"
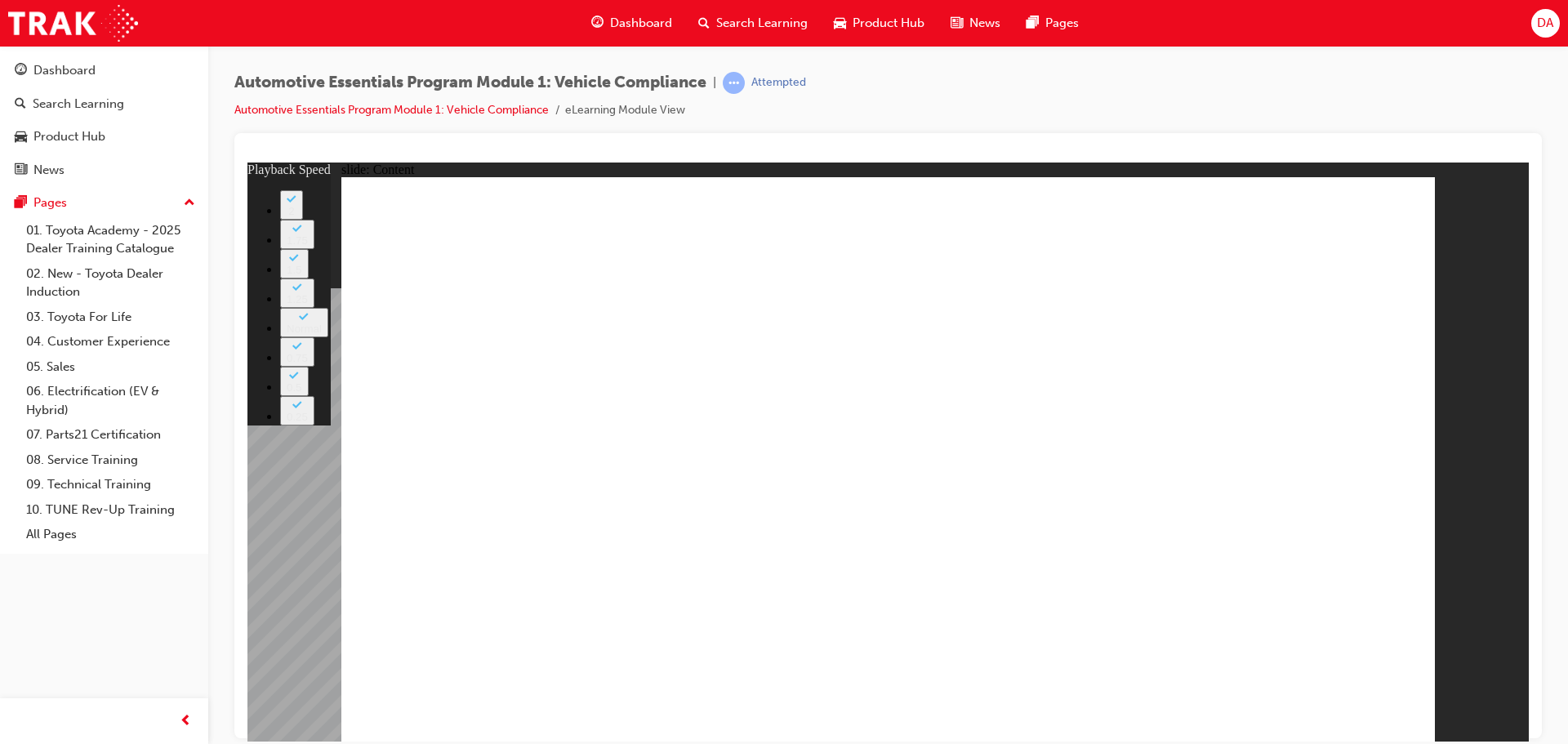
type input "43"
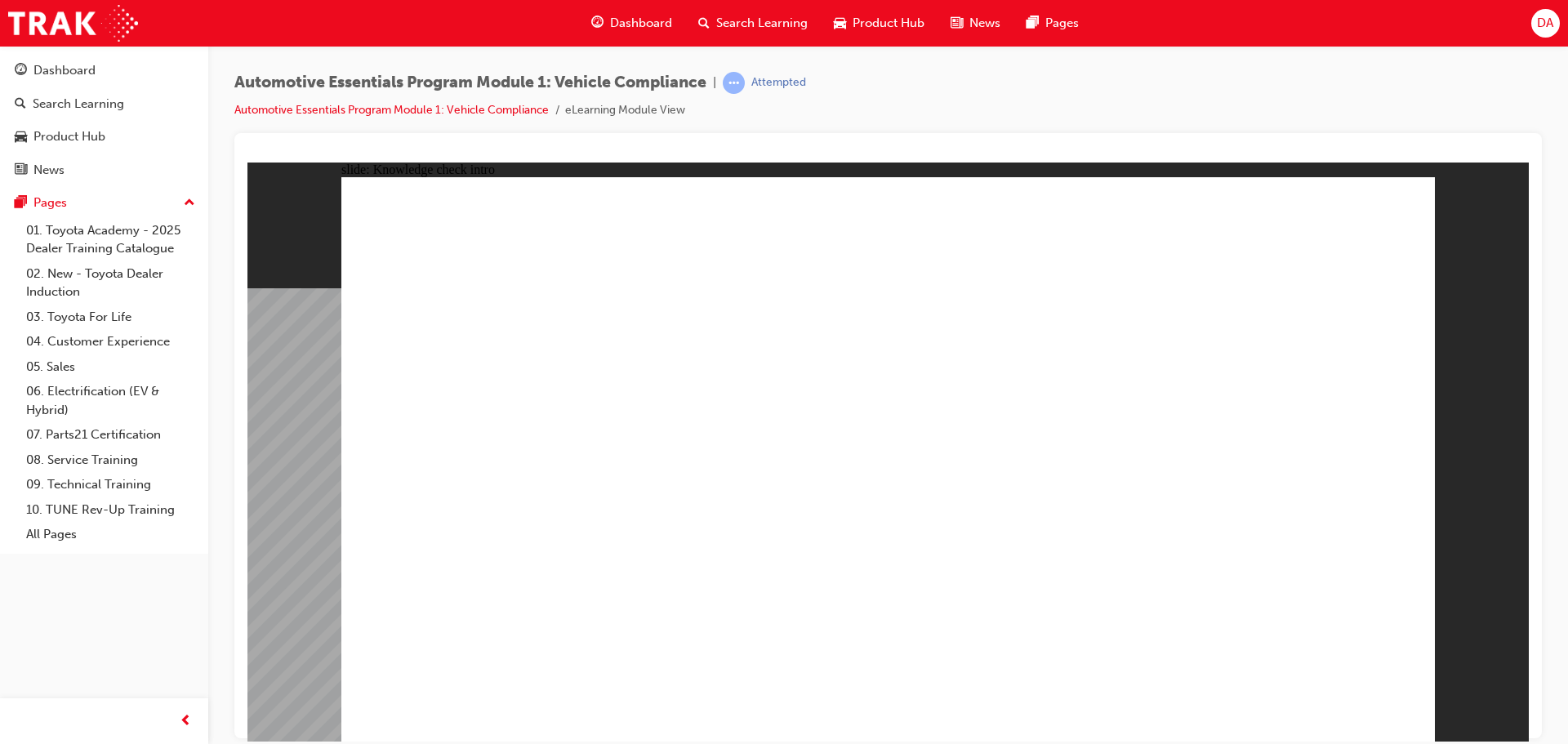
radio input "true"
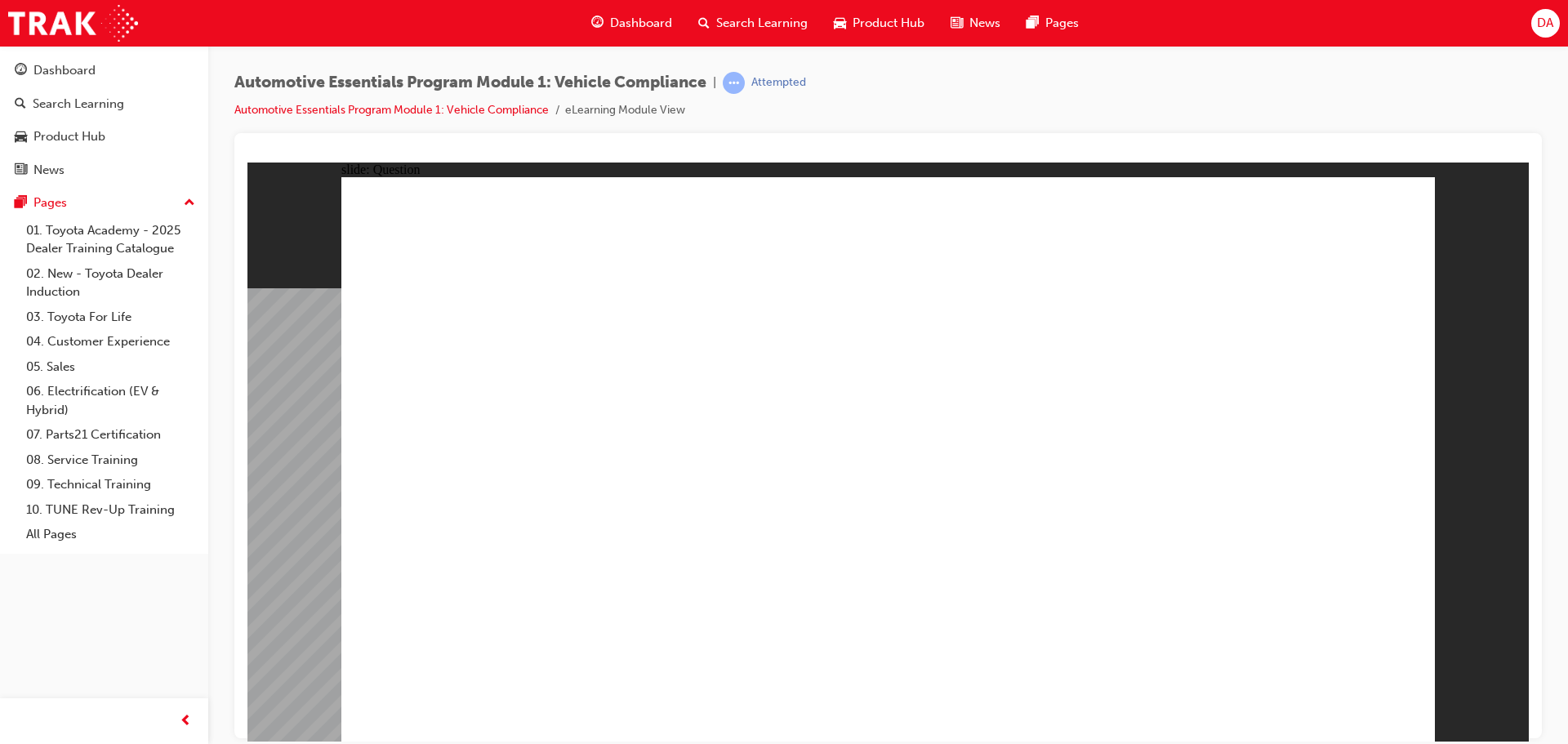
radio input "true"
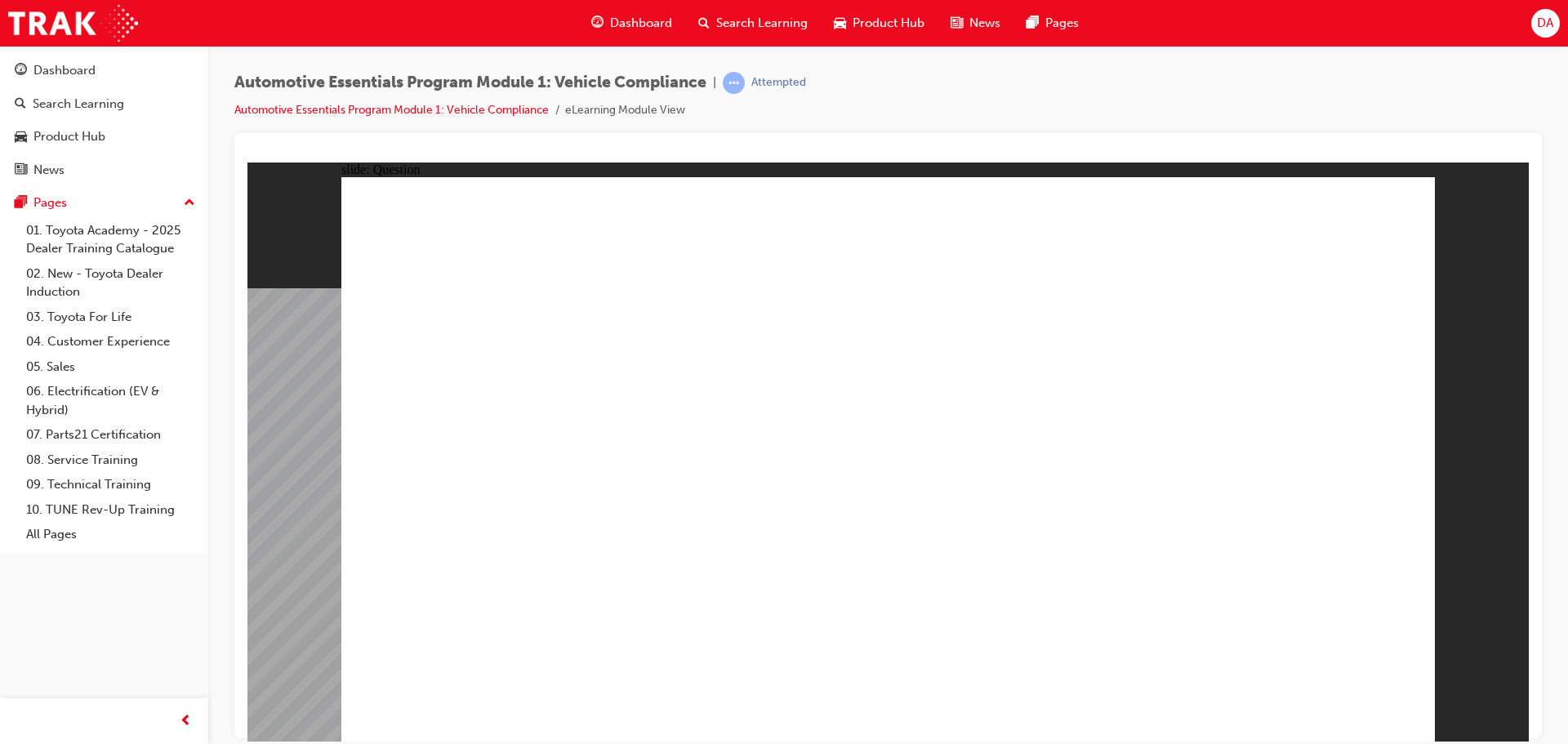
radio input "true"
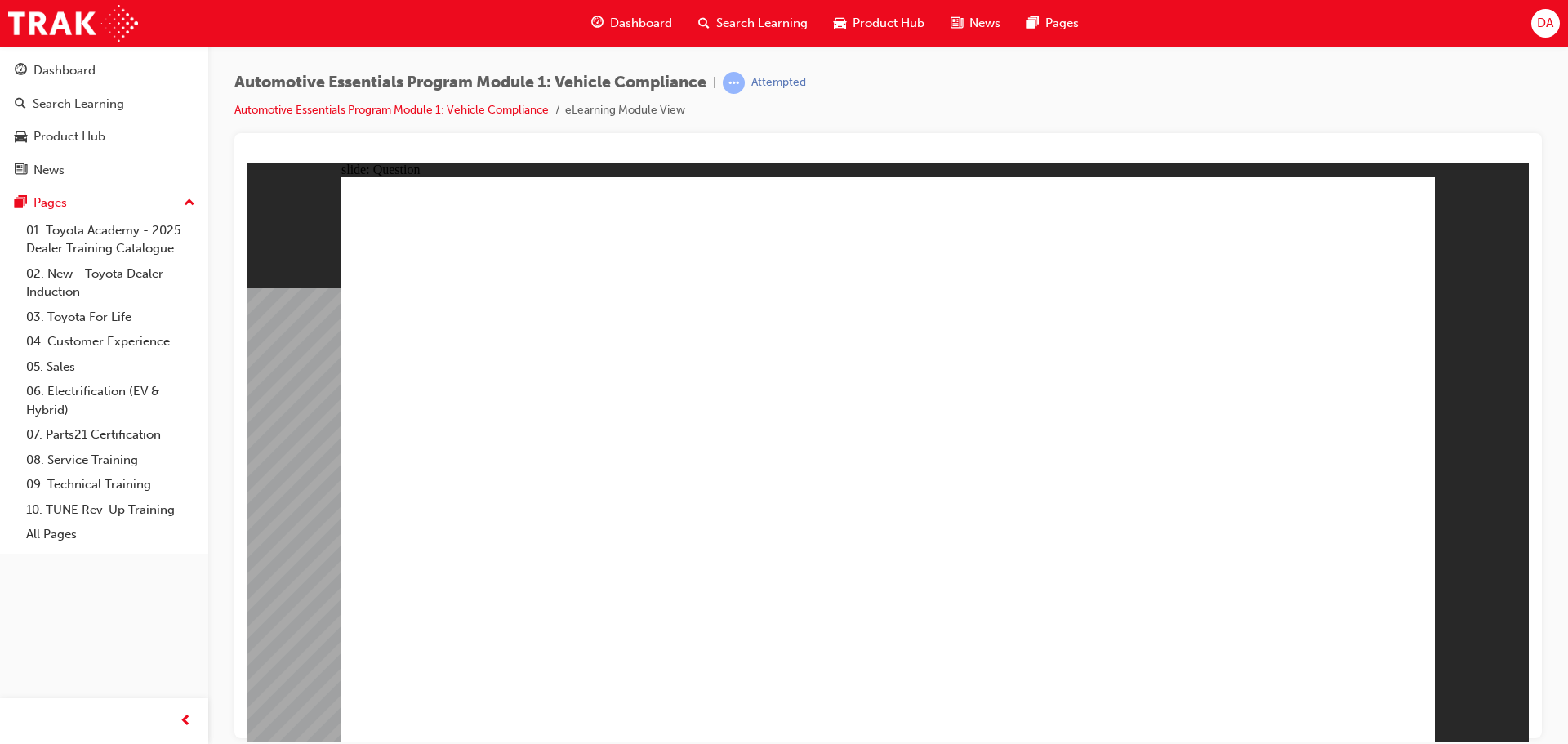
radio input "true"
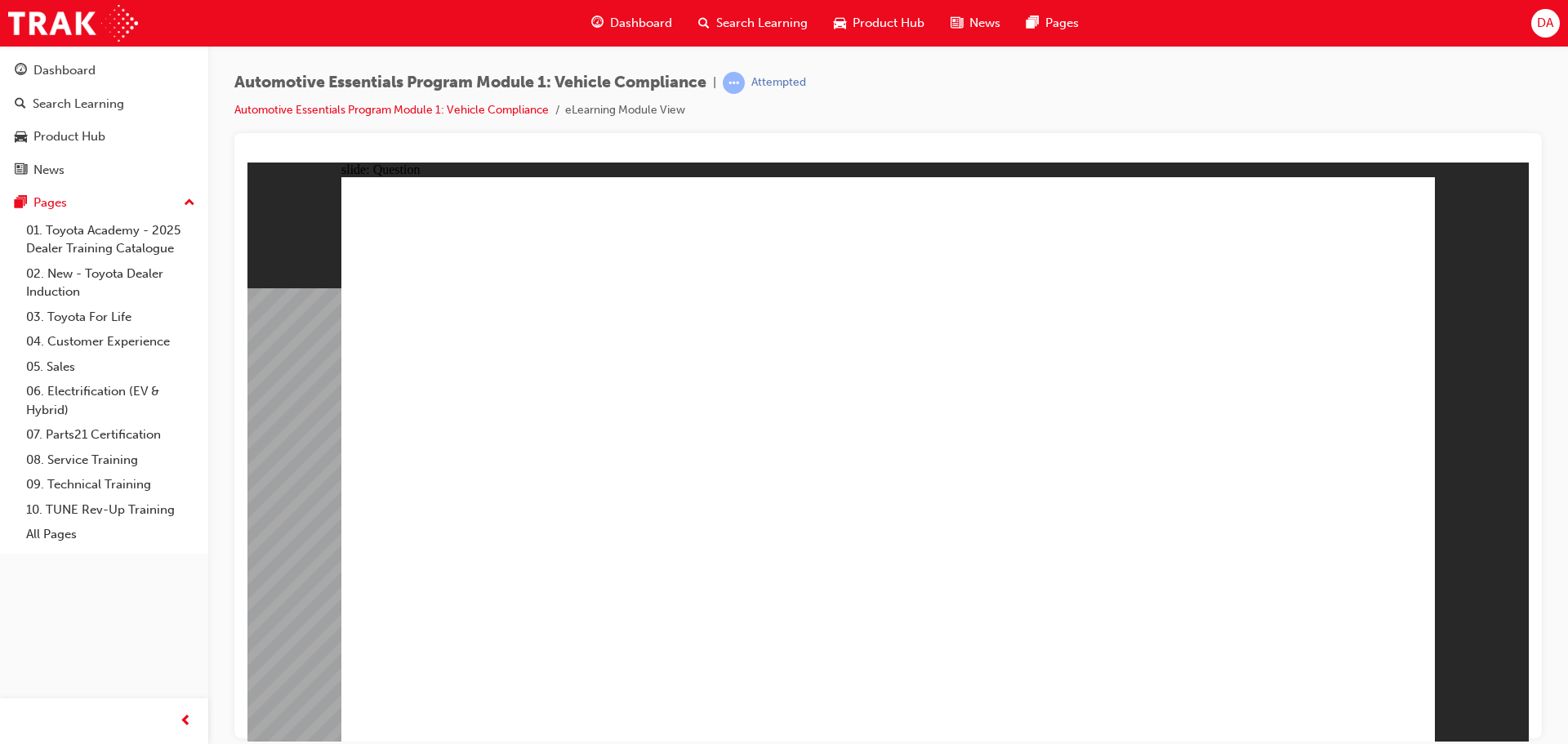
radio input "true"
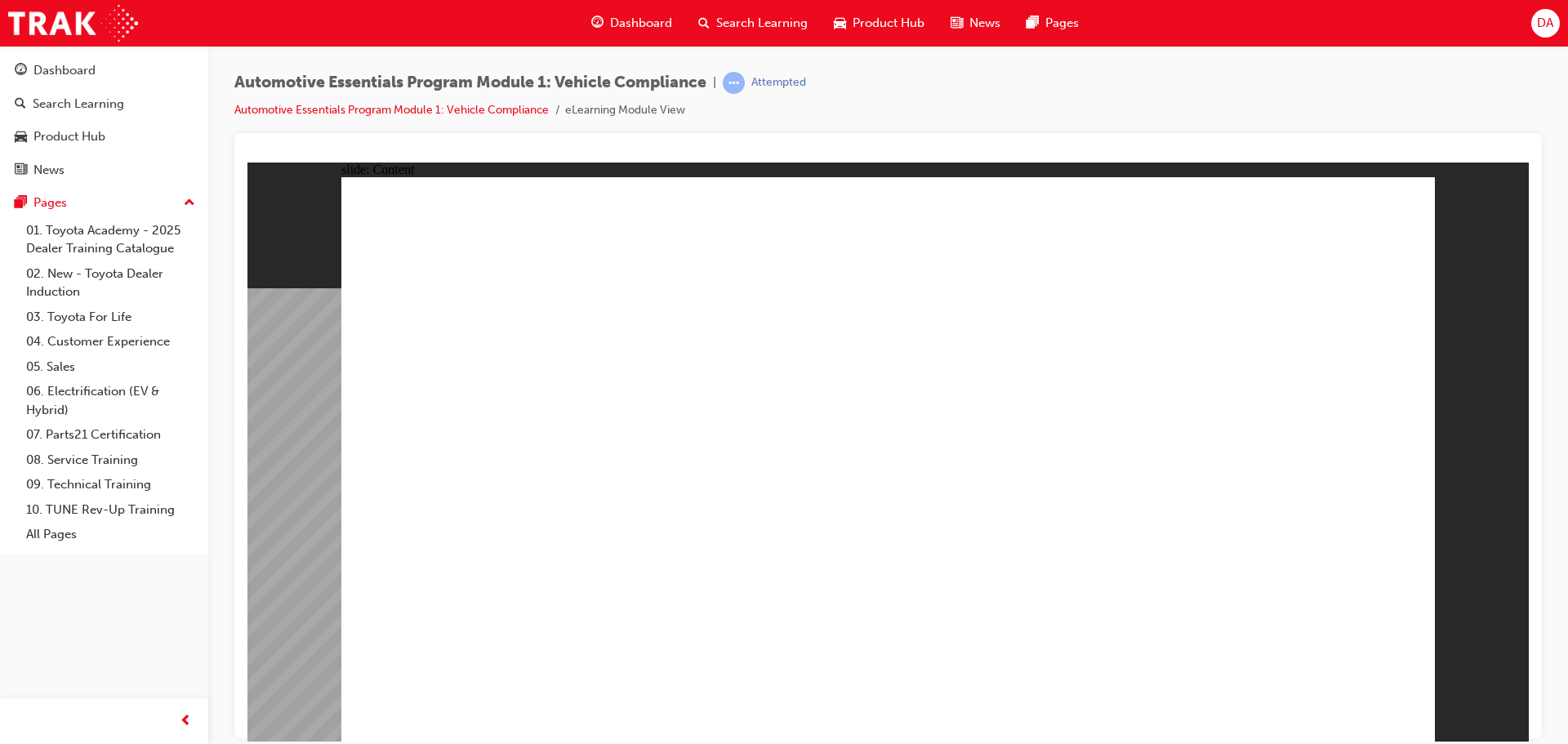
drag, startPoint x: 821, startPoint y: 505, endPoint x: 845, endPoint y: 467, distance: 44.9
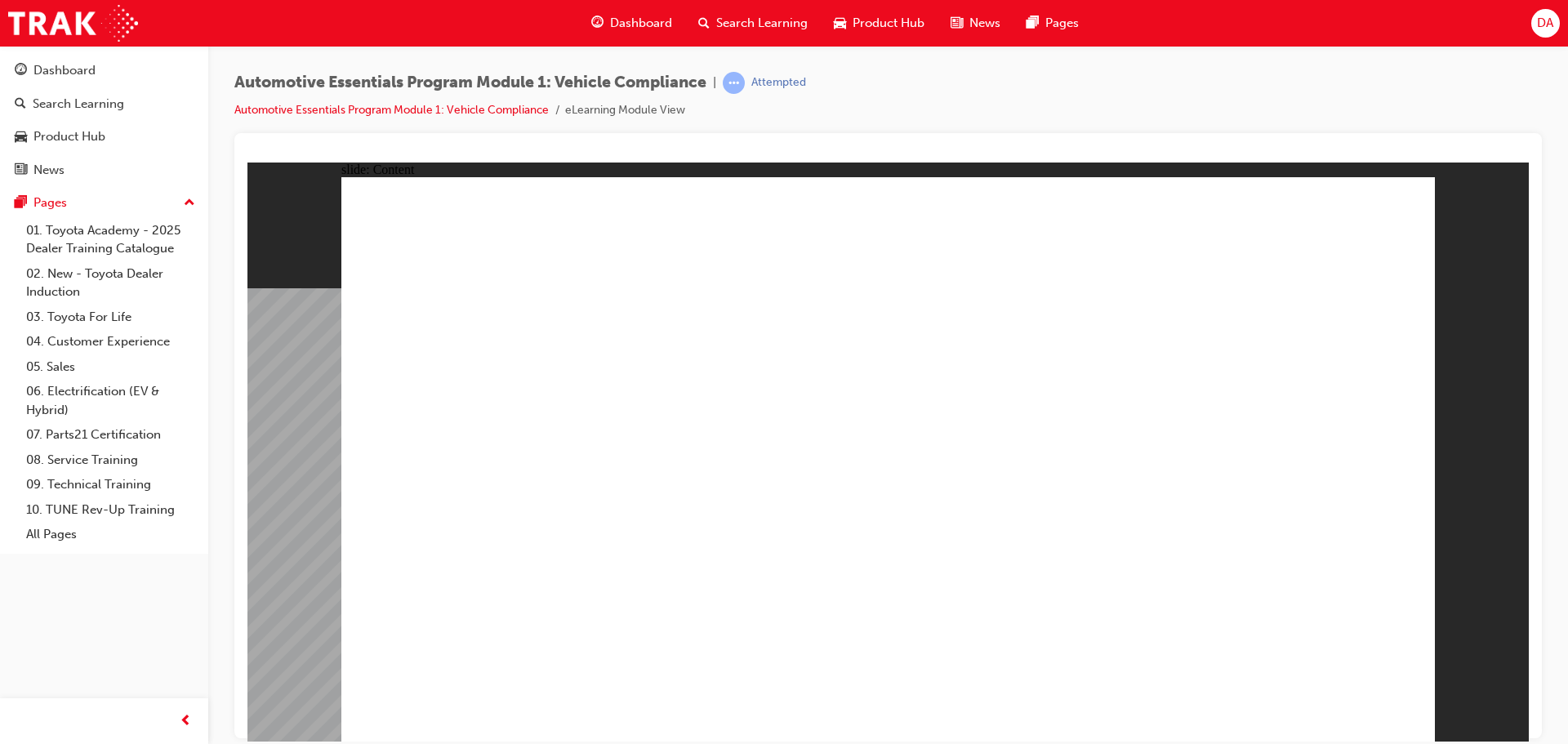
radio input "true"
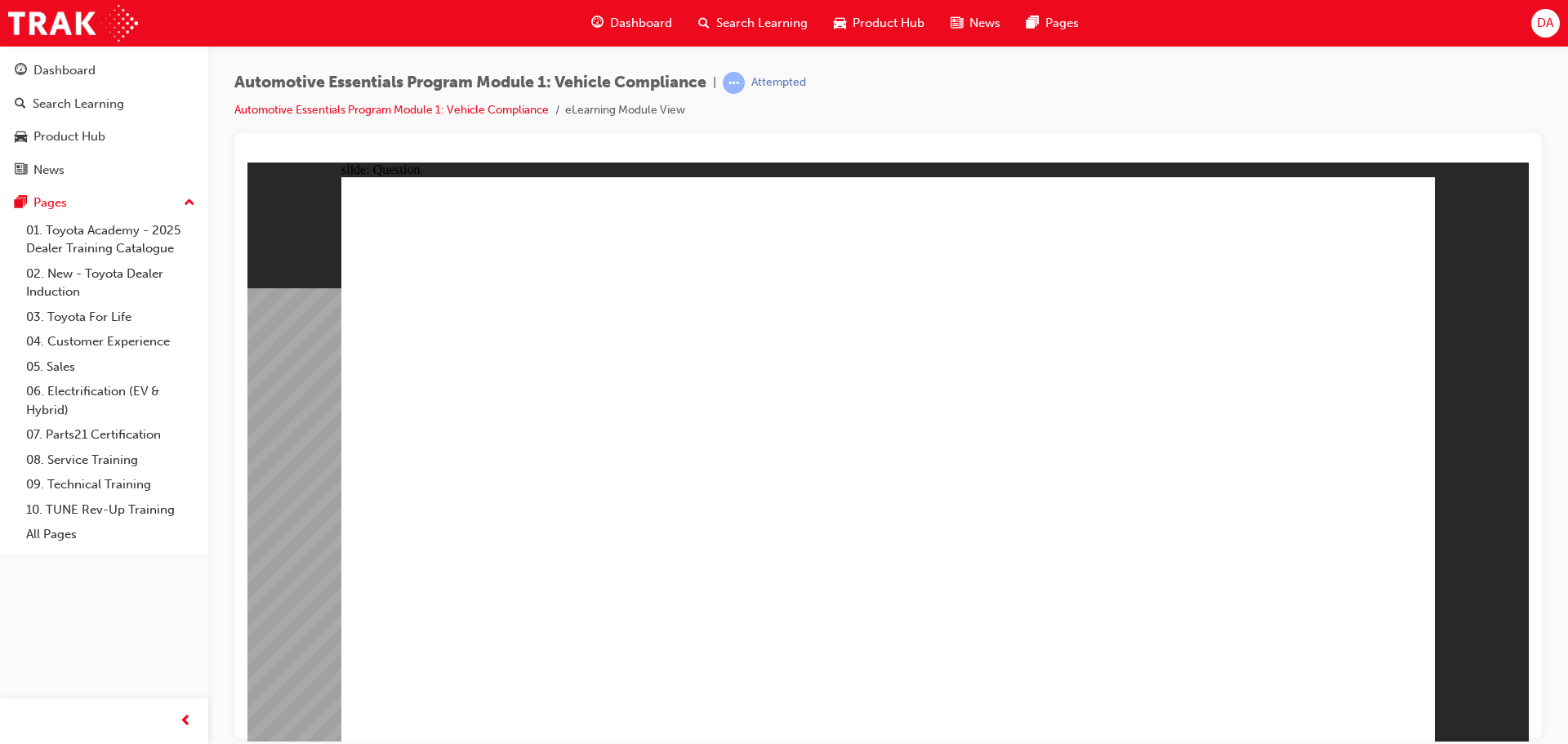
radio input "true"
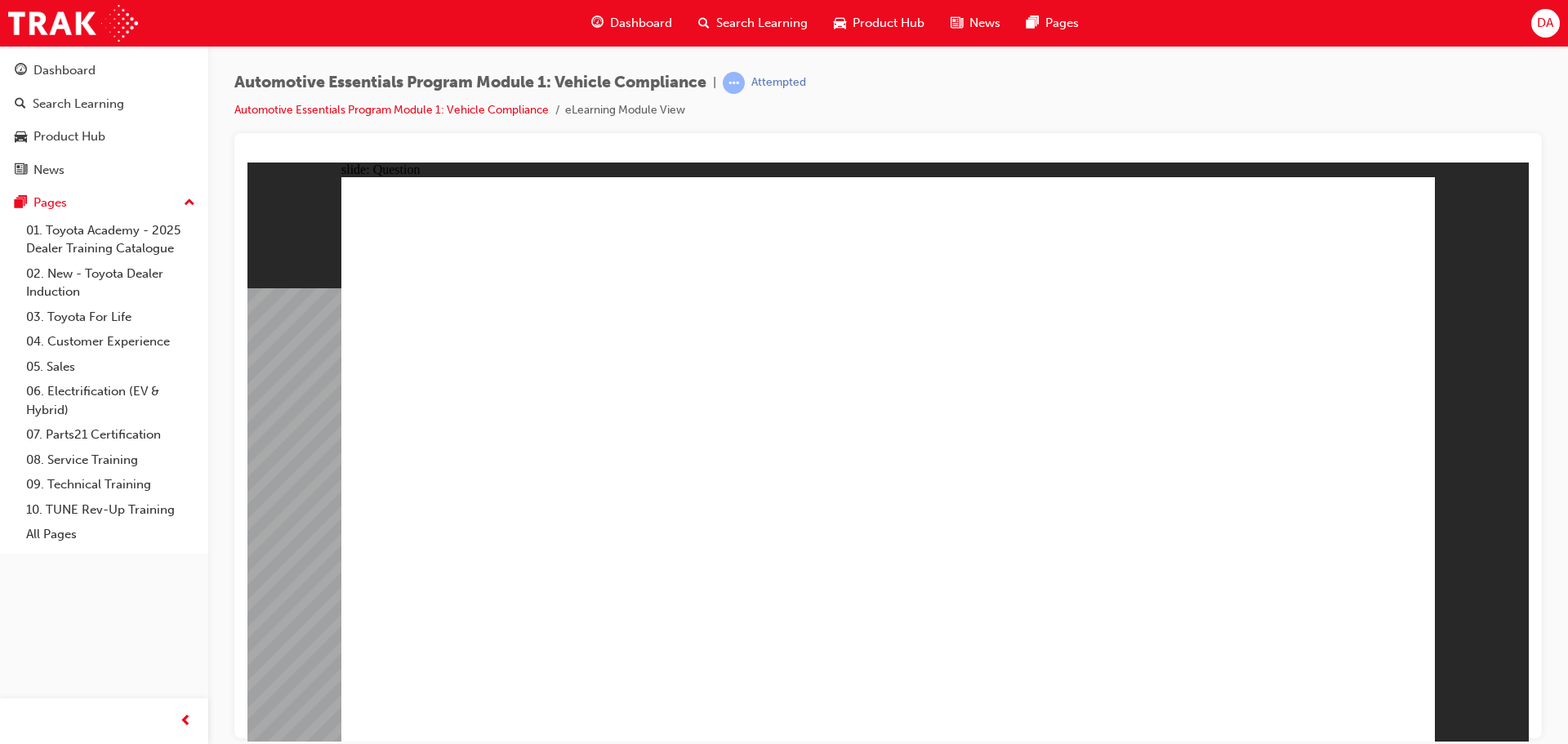
radio input "true"
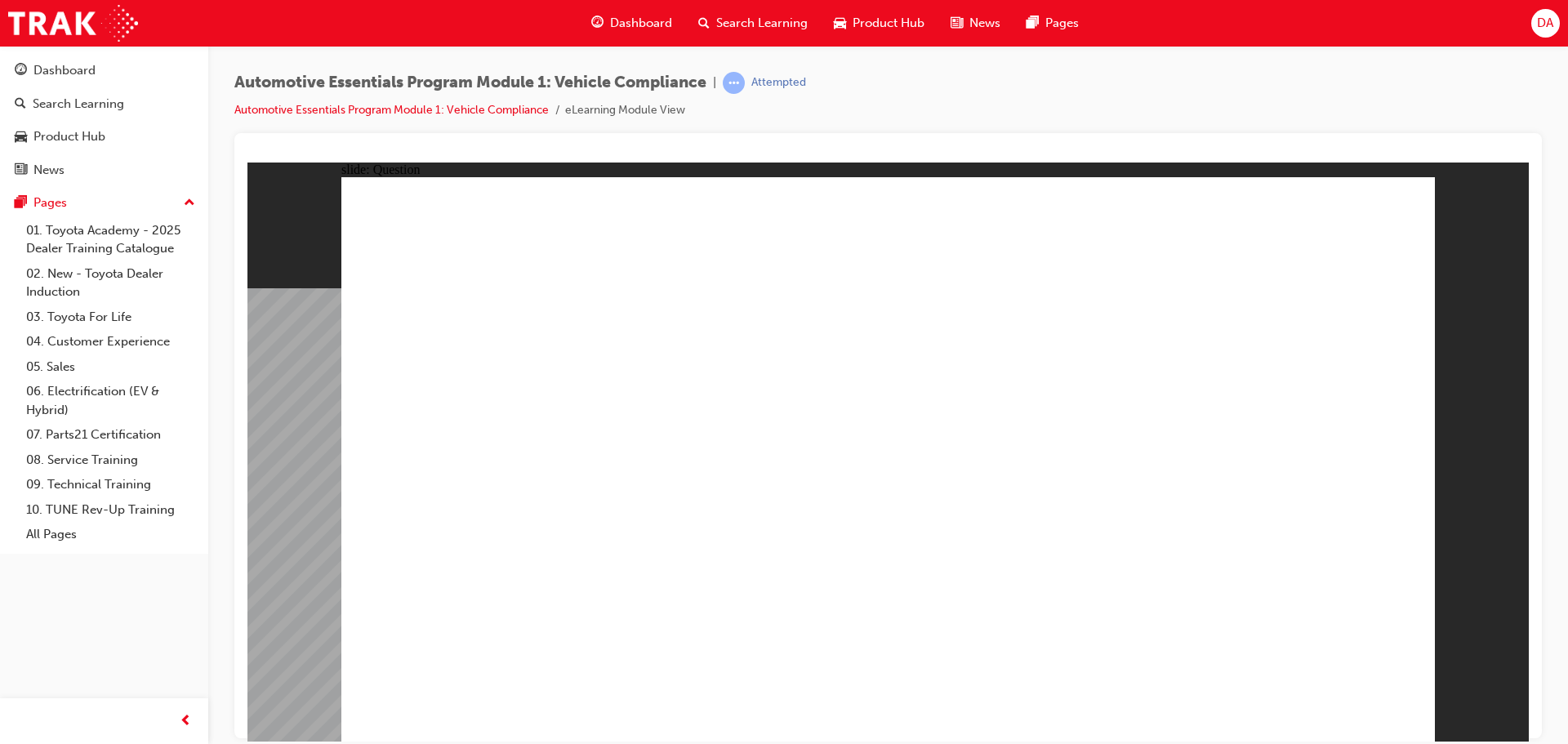
radio input "true"
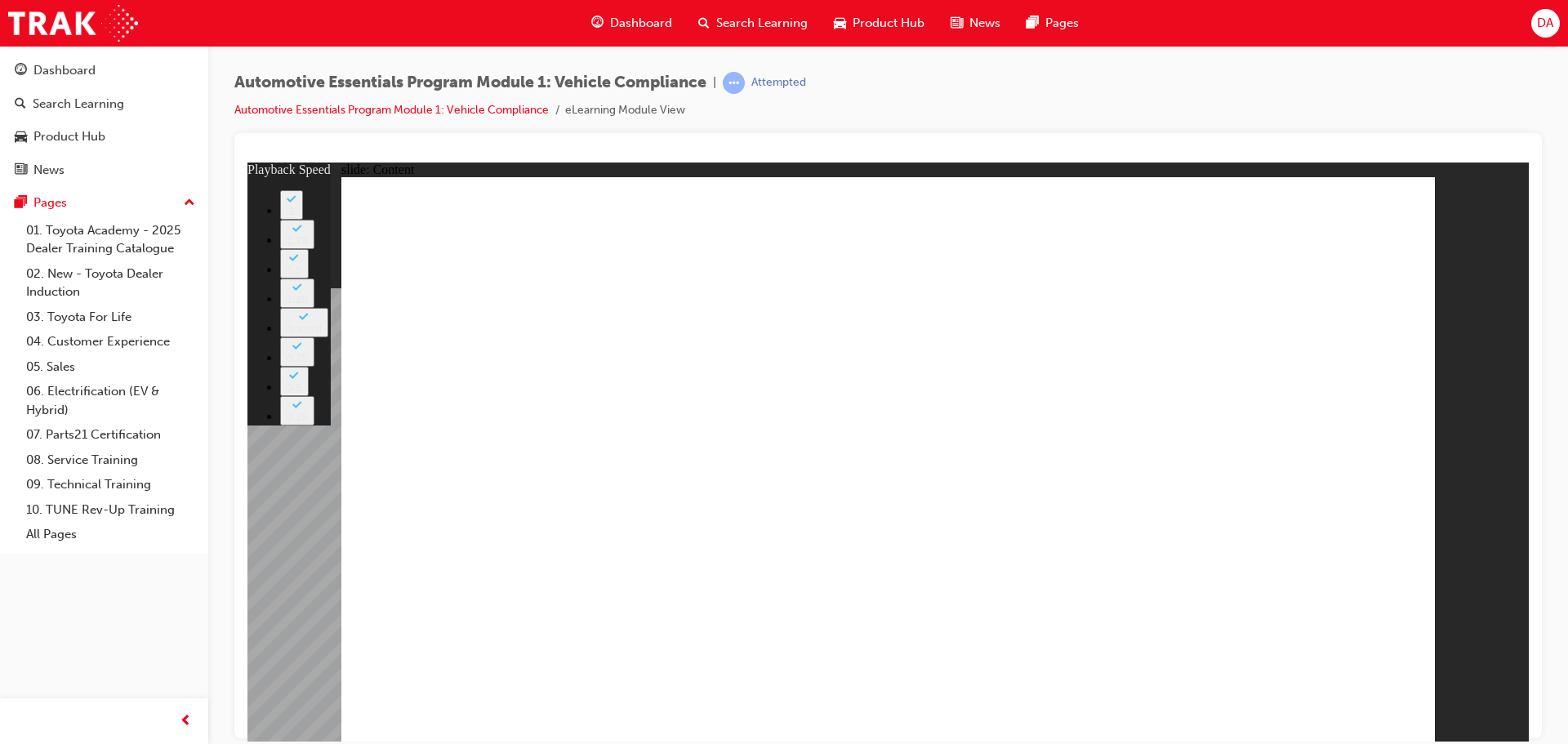
type input "35"
